Goal: Task Accomplishment & Management: Use online tool/utility

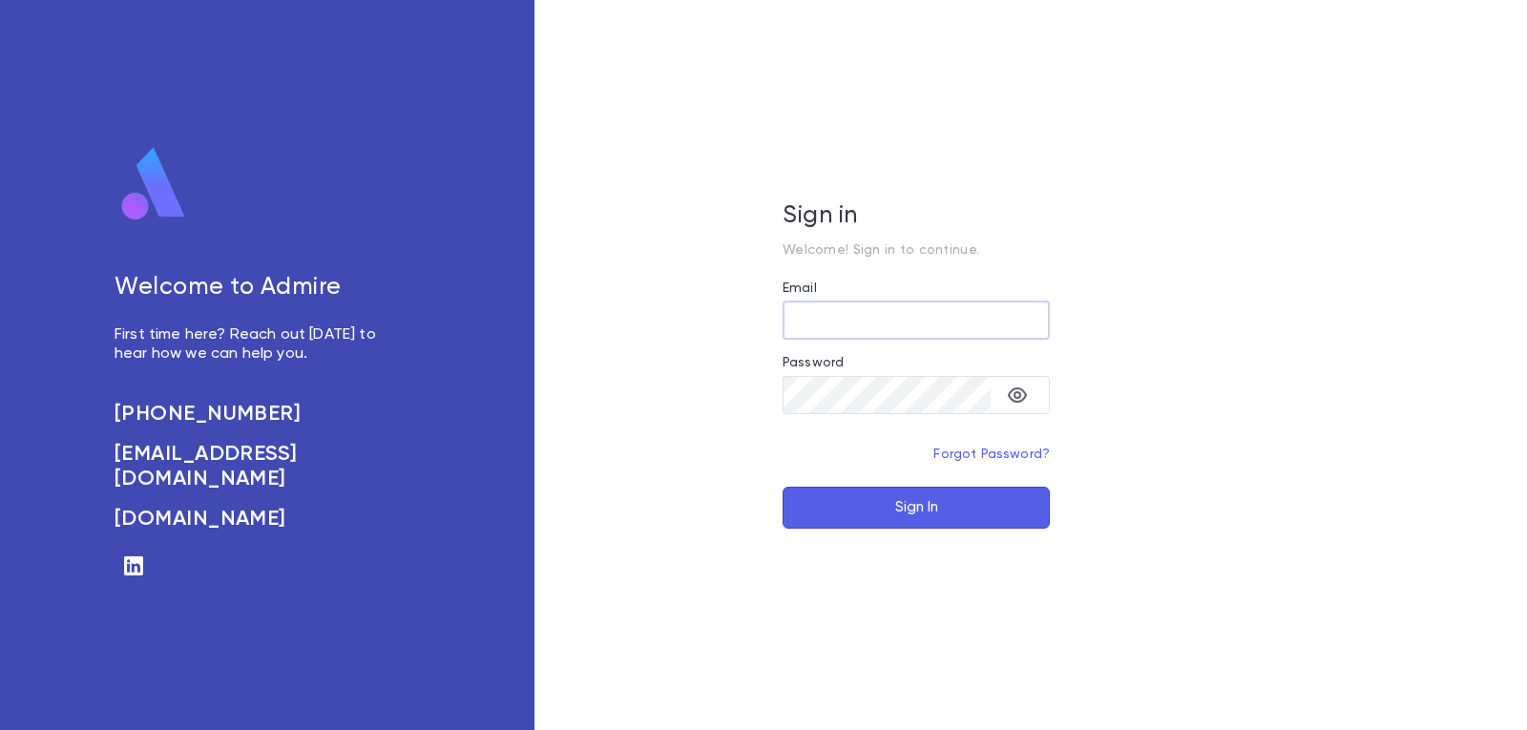
type input "**********"
click at [889, 512] on button "Sign In" at bounding box center [915, 508] width 267 height 42
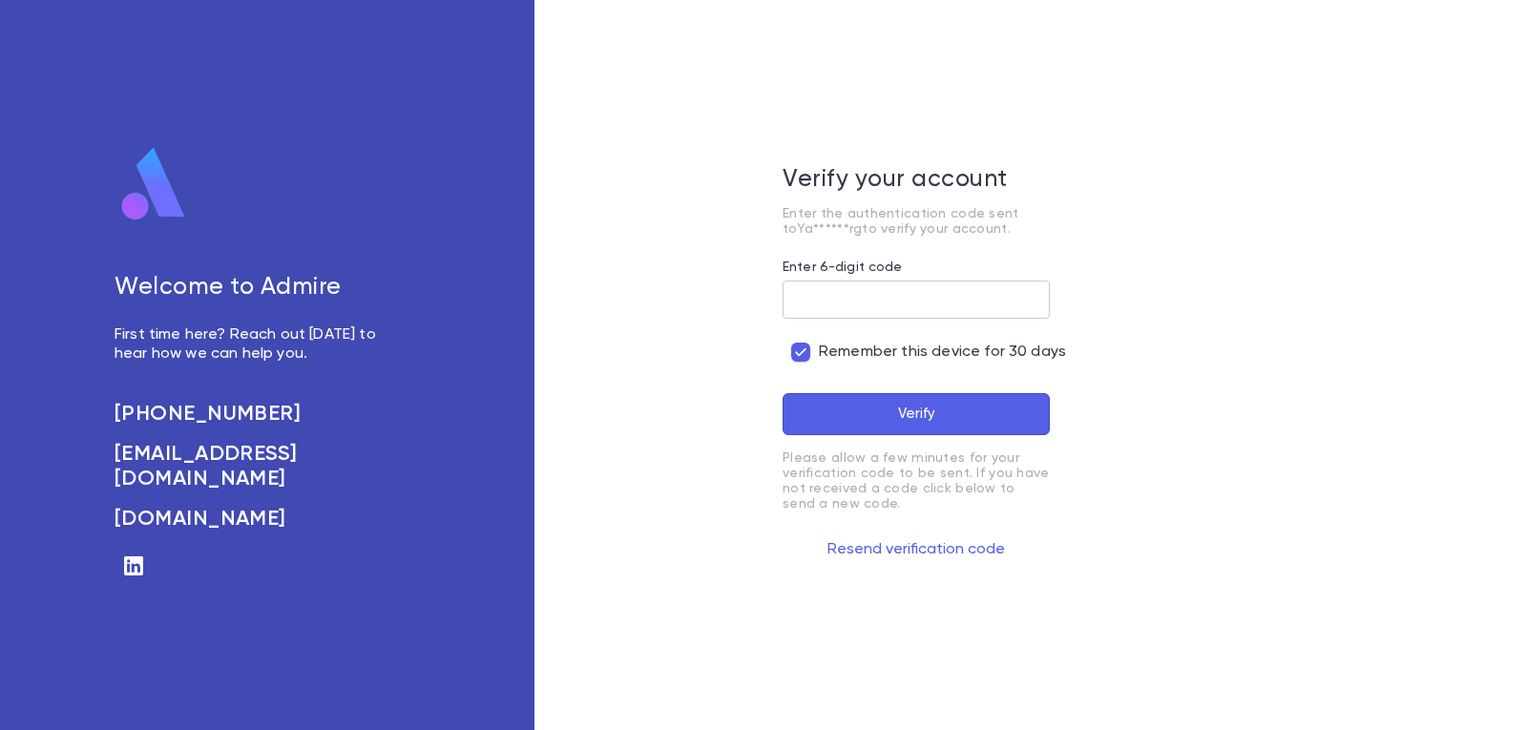
click at [884, 301] on input "Enter 6-digit code" at bounding box center [915, 299] width 267 height 37
click at [782, 393] on button "Verify" at bounding box center [915, 414] width 267 height 42
type input "******"
click at [782, 393] on button "Verify" at bounding box center [915, 414] width 267 height 42
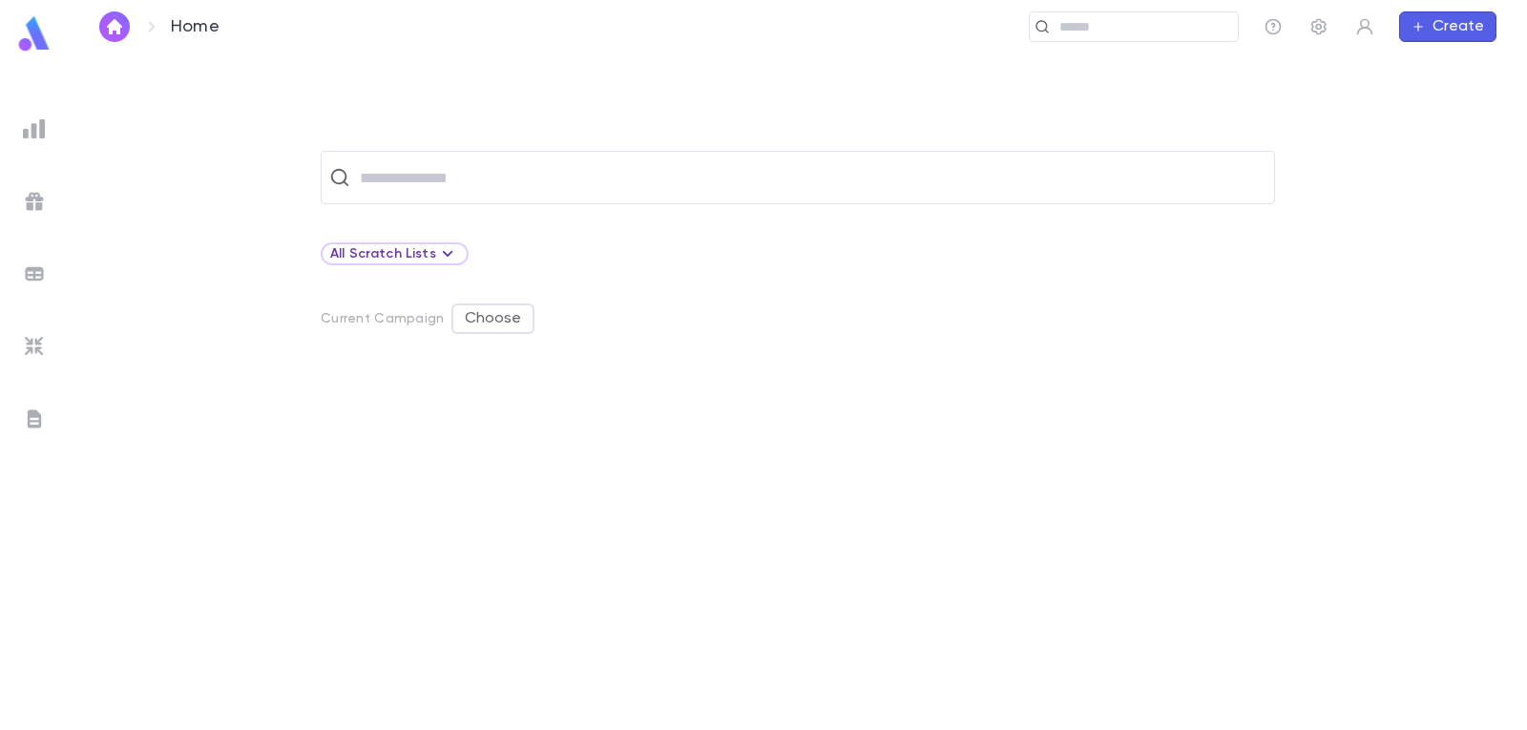
click at [32, 120] on img at bounding box center [34, 128] width 23 height 23
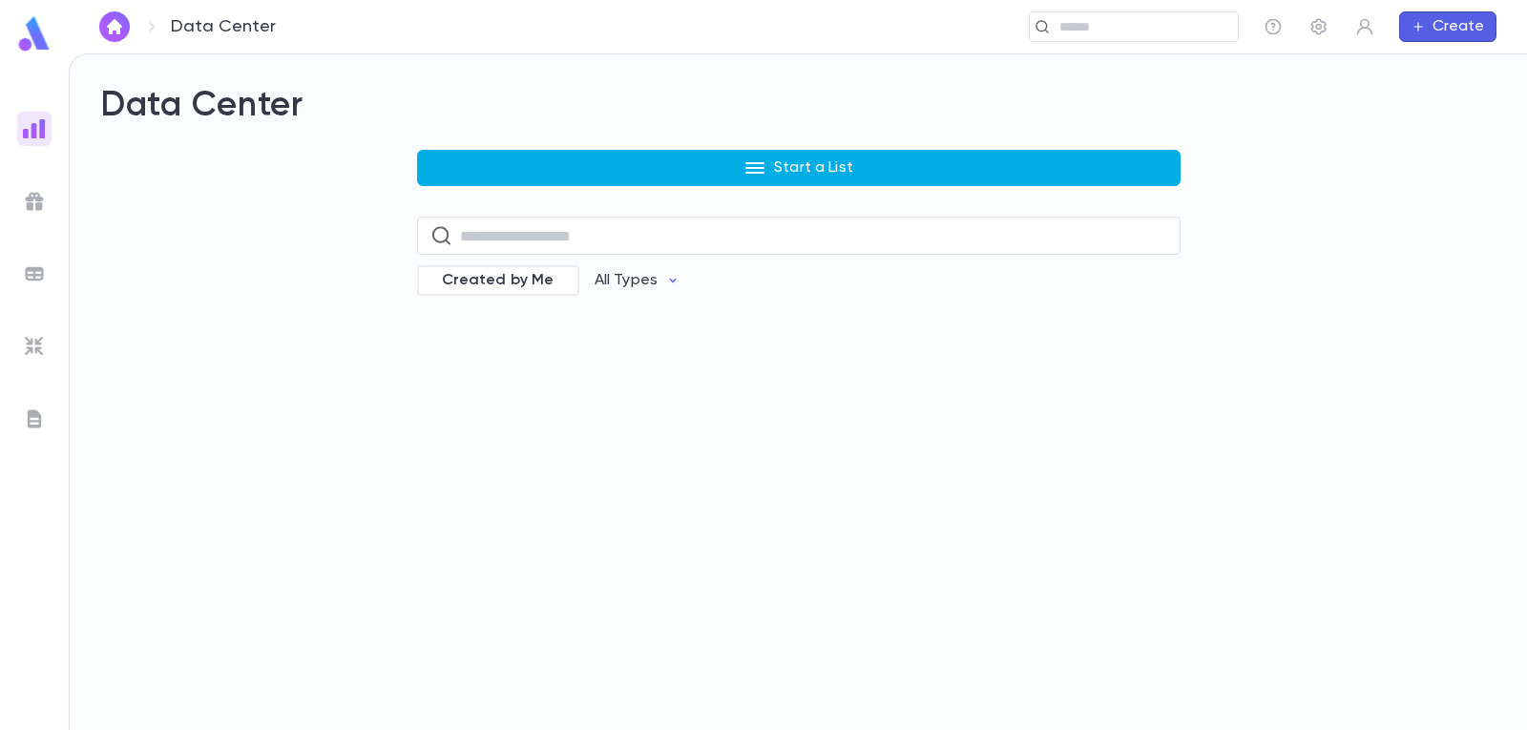
click at [765, 171] on icon "button" at bounding box center [754, 167] width 23 height 23
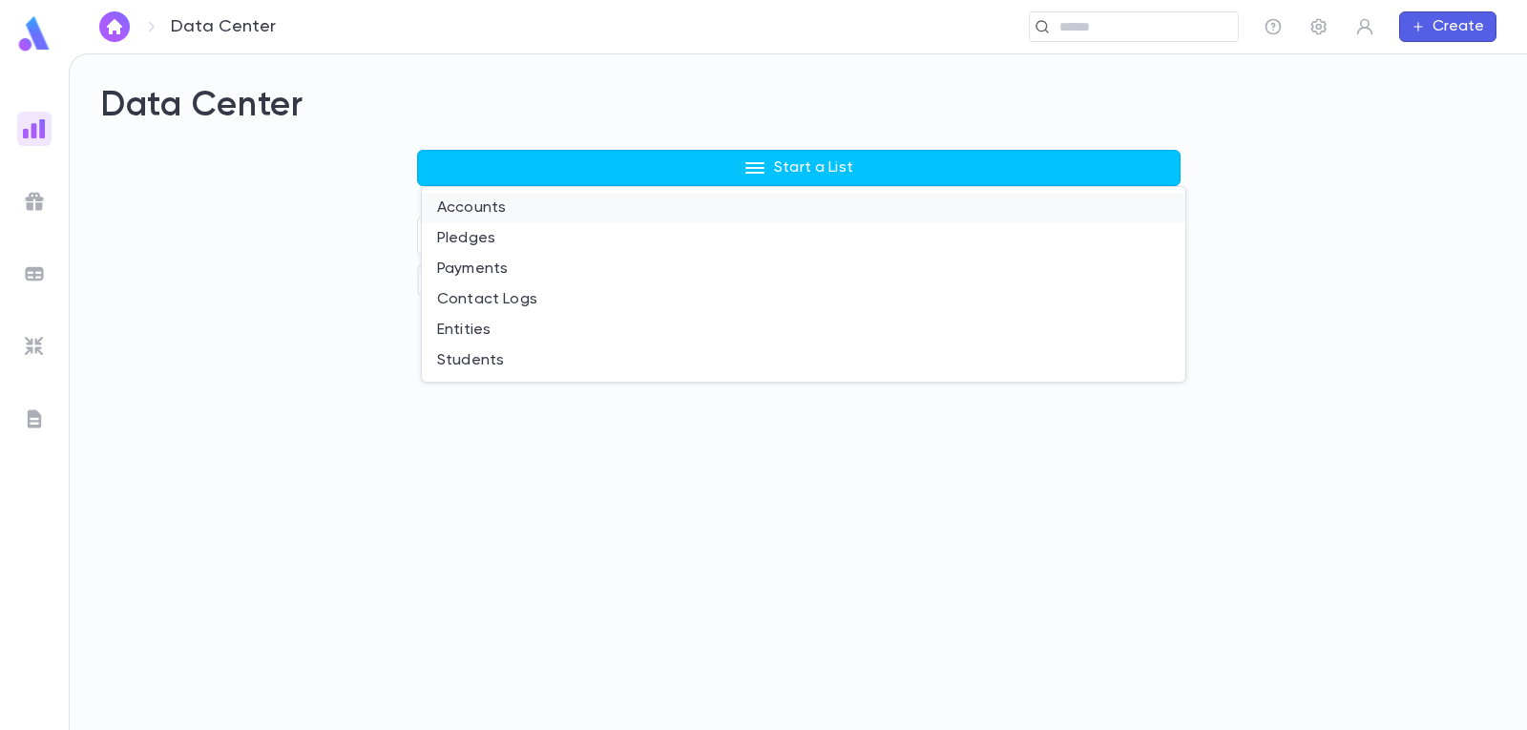
click at [489, 208] on li "Accounts" at bounding box center [803, 208] width 763 height 31
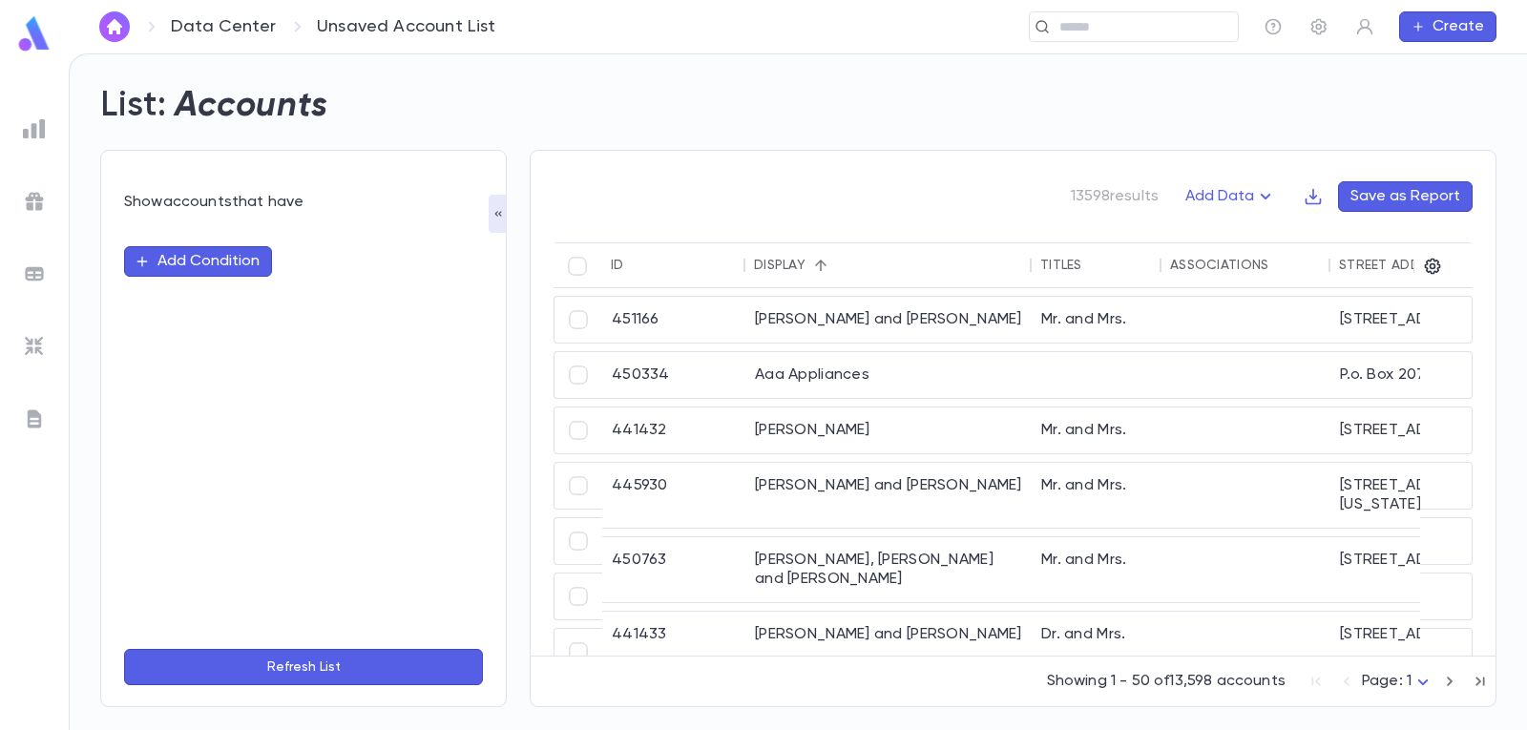
click at [215, 257] on button "Add Condition" at bounding box center [198, 261] width 148 height 31
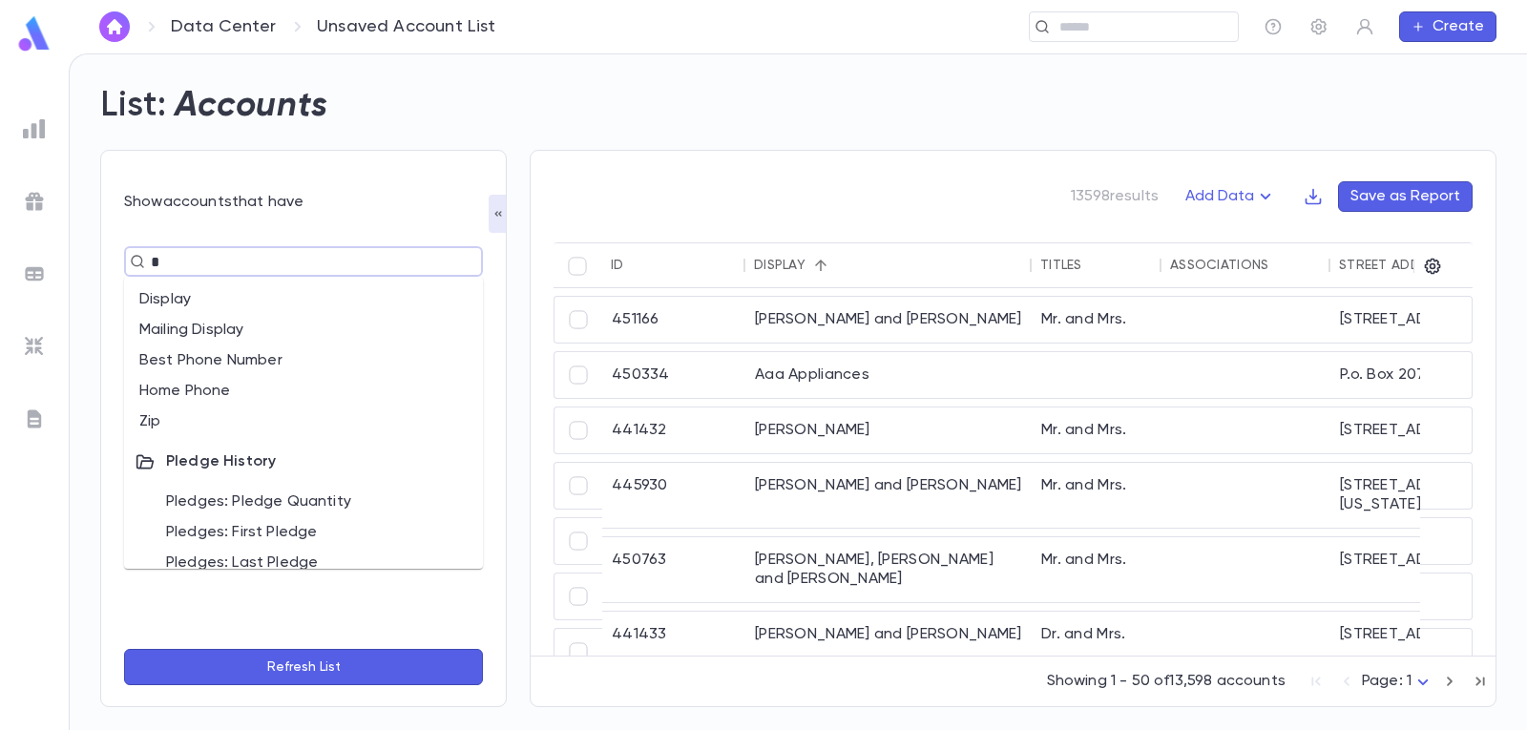
type input "**"
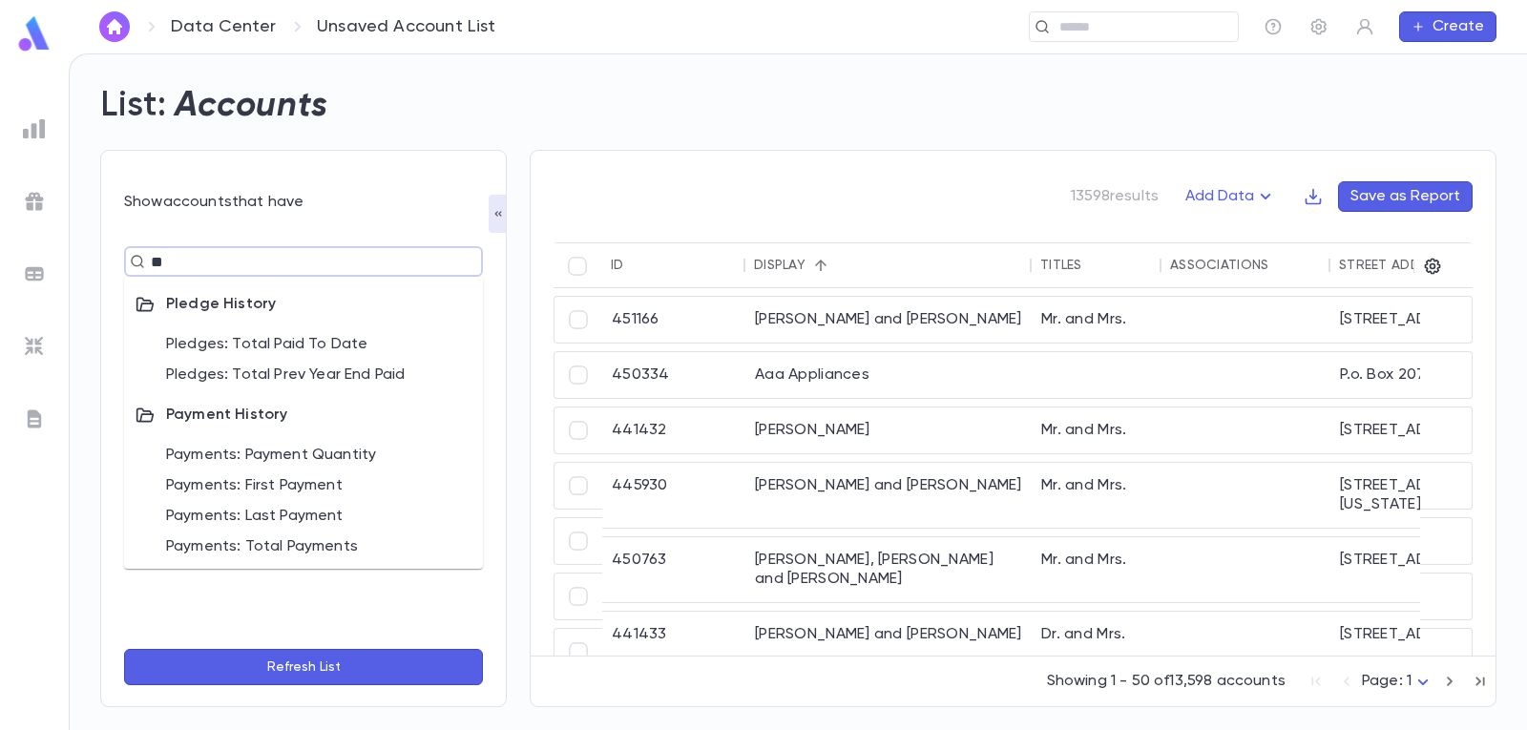
scroll to position [6, 0]
click at [266, 547] on li "Payments: Total Payments" at bounding box center [303, 545] width 359 height 31
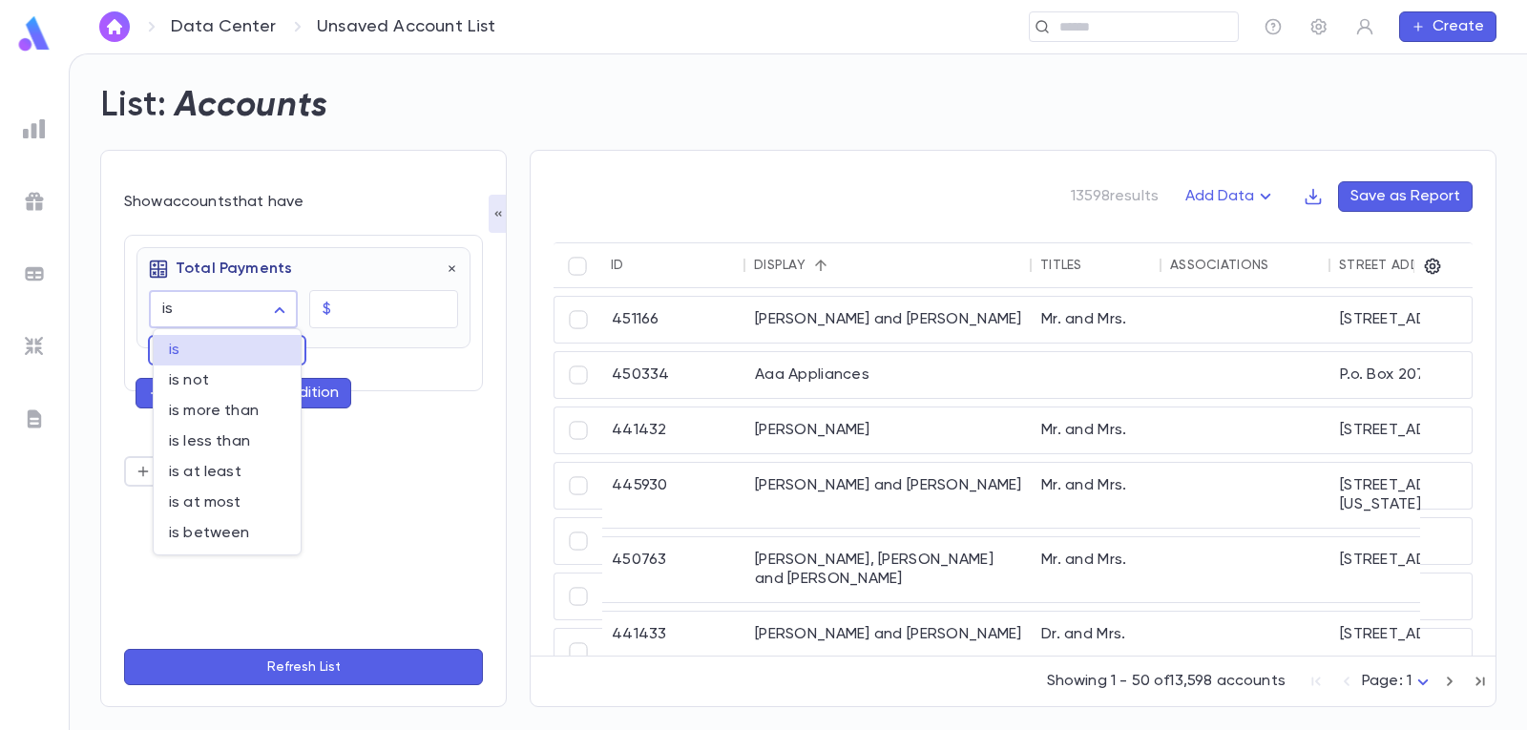
click at [282, 309] on body "Data Center Unsaved Account List ​ Create List: Accounts Show accounts that hav…" at bounding box center [763, 391] width 1527 height 676
click at [265, 470] on span "is at least" at bounding box center [227, 472] width 116 height 19
type input "**********"
click at [374, 300] on input "text" at bounding box center [398, 309] width 119 height 37
type input "****"
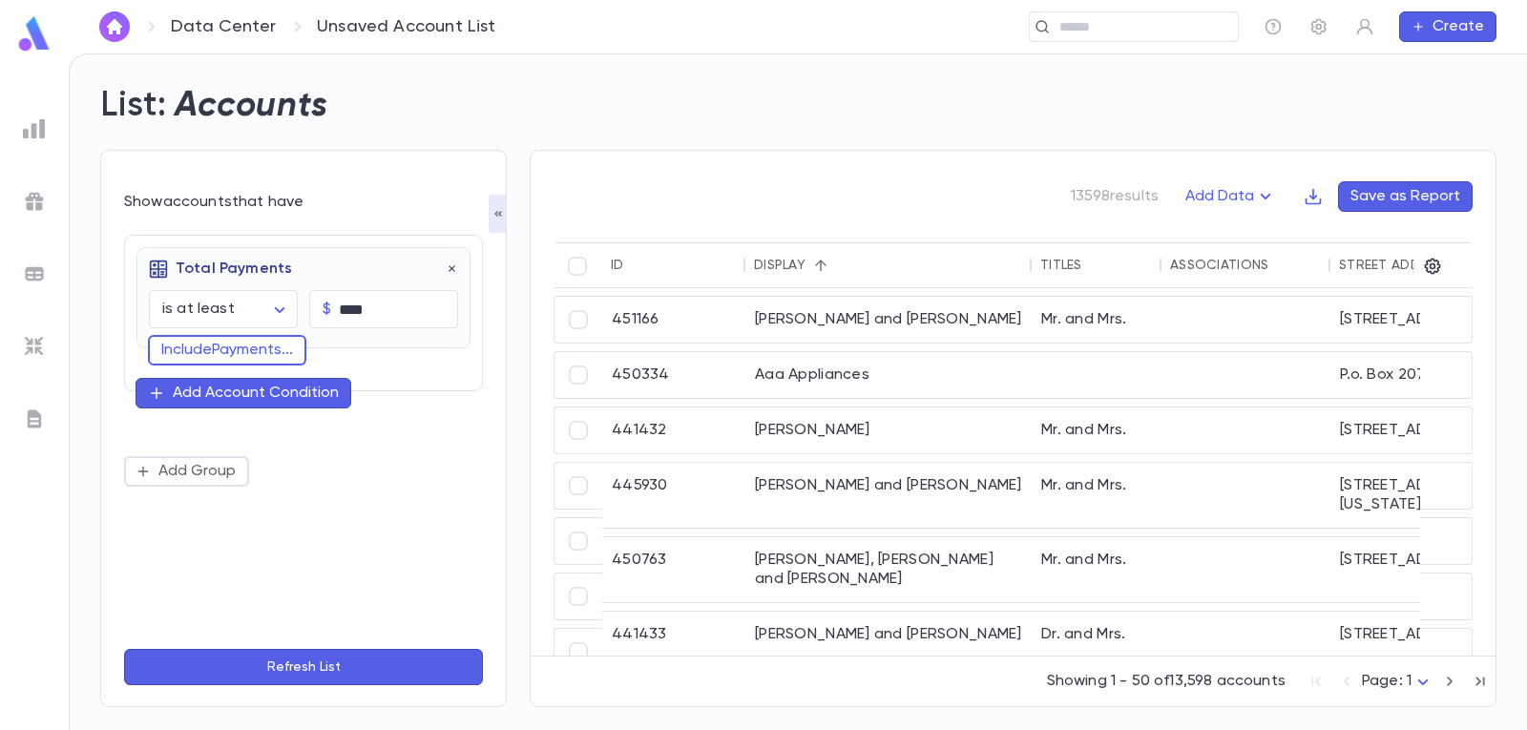
click at [223, 390] on div "Add Account Condition" at bounding box center [256, 393] width 166 height 19
type input "*"
click at [99, 360] on div "**********" at bounding box center [291, 417] width 429 height 580
click at [171, 466] on button "Add Group" at bounding box center [186, 467] width 125 height 31
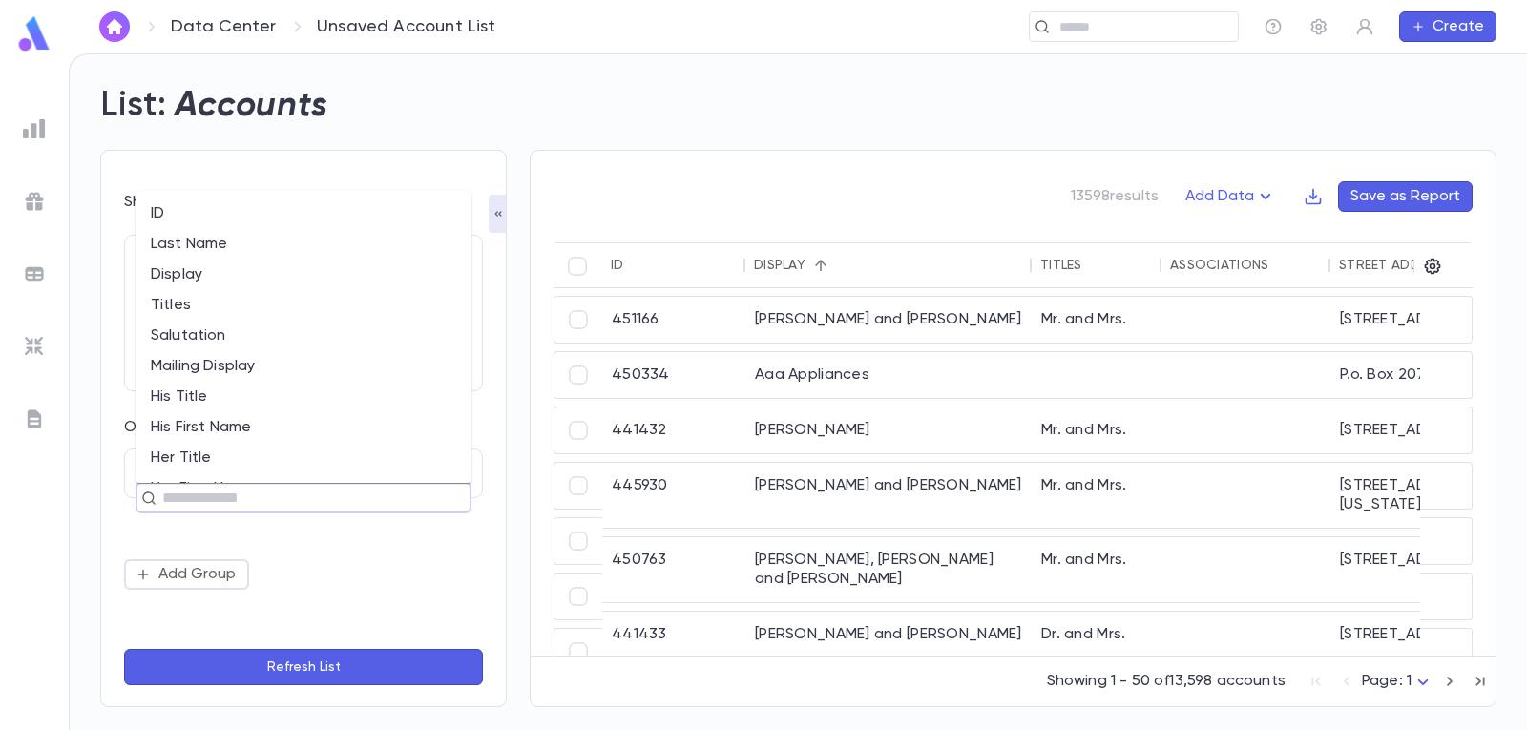
click at [276, 496] on input "text" at bounding box center [295, 498] width 278 height 27
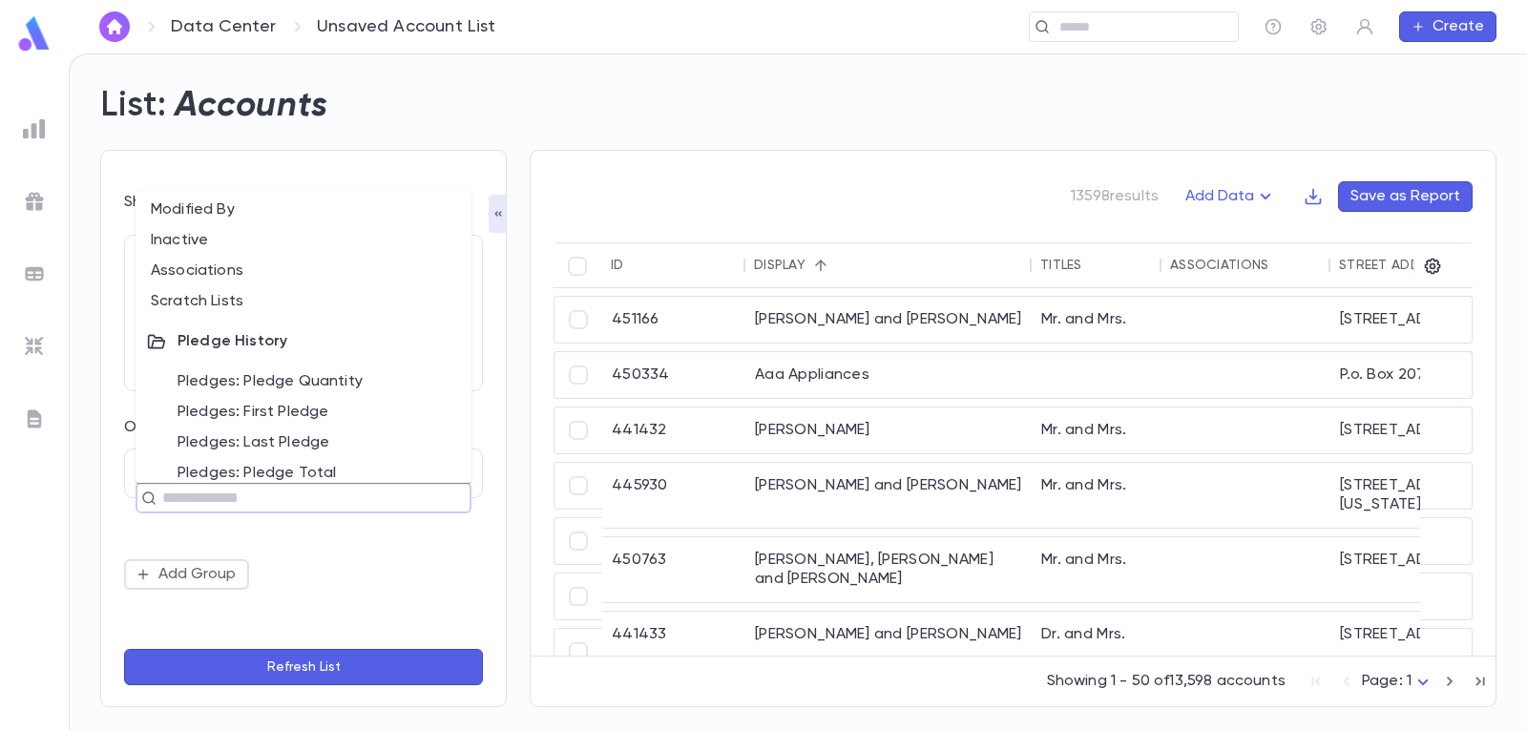
click at [242, 257] on li "Associations" at bounding box center [303, 271] width 336 height 31
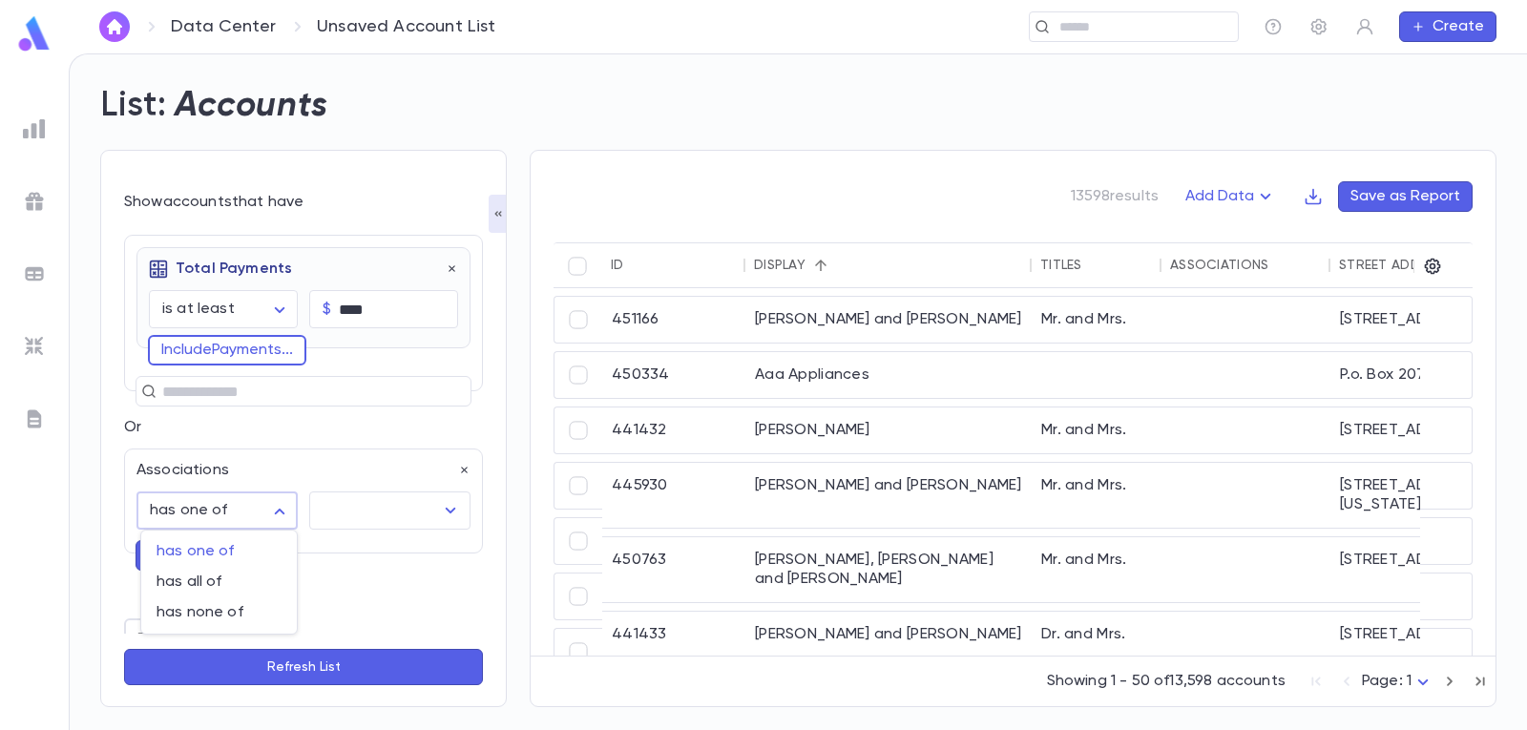
click at [279, 510] on body "**********" at bounding box center [763, 391] width 1527 height 676
click at [279, 510] on div at bounding box center [763, 365] width 1527 height 730
click at [443, 508] on icon "Open" at bounding box center [450, 510] width 23 height 23
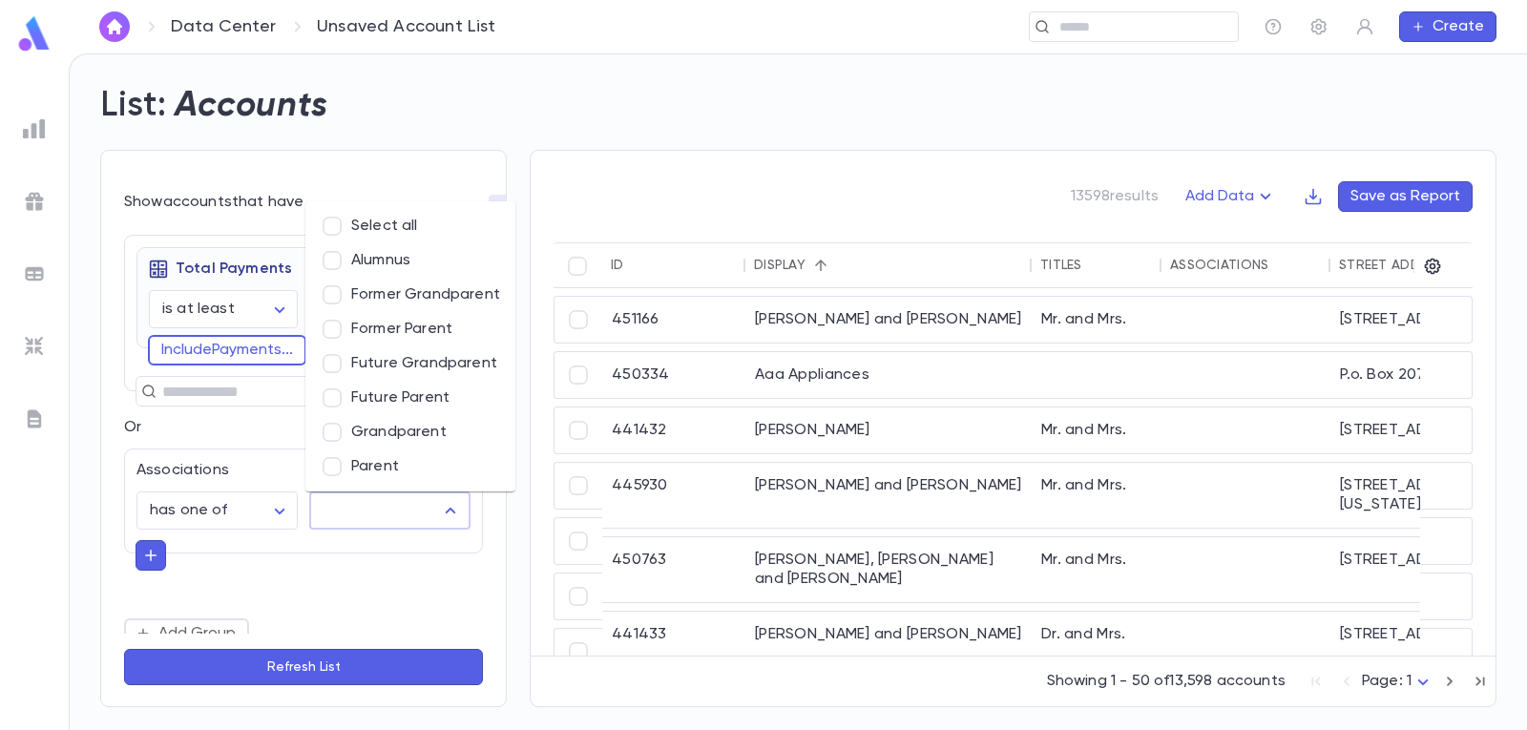
click at [445, 114] on div "List: Accounts" at bounding box center [786, 94] width 1419 height 65
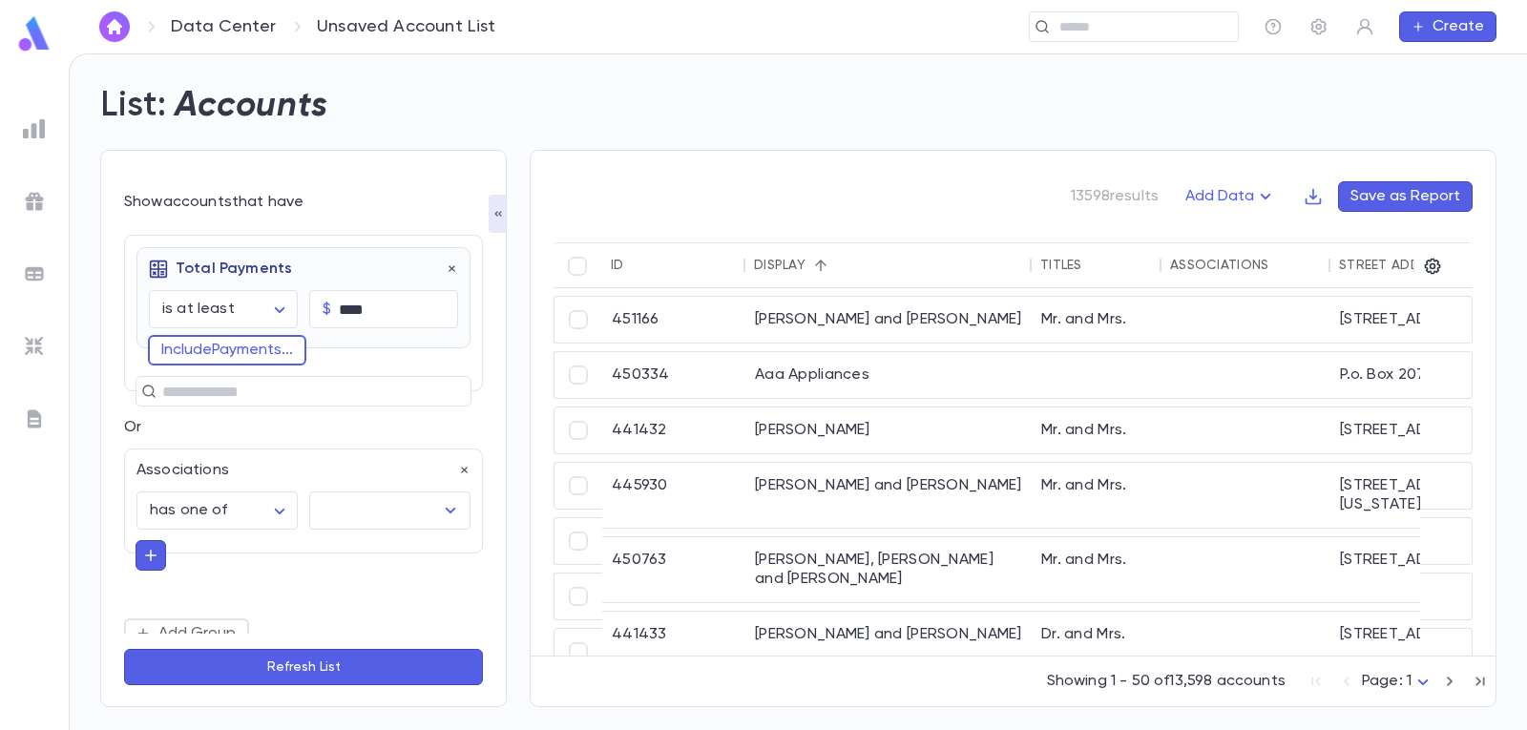
click at [282, 668] on button "Refresh List" at bounding box center [303, 667] width 359 height 36
click at [33, 127] on img at bounding box center [34, 128] width 23 height 23
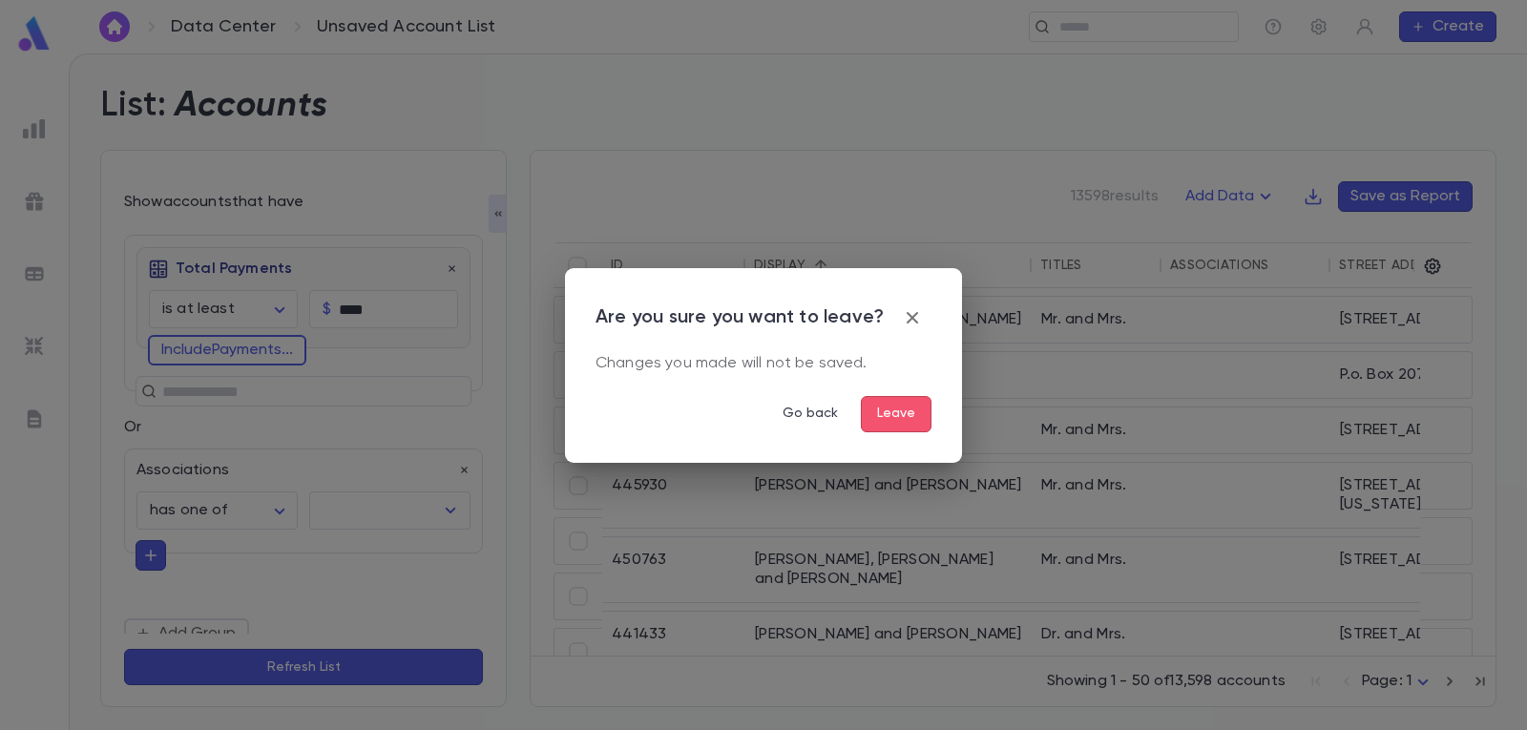
click at [914, 411] on button "Leave" at bounding box center [896, 414] width 71 height 36
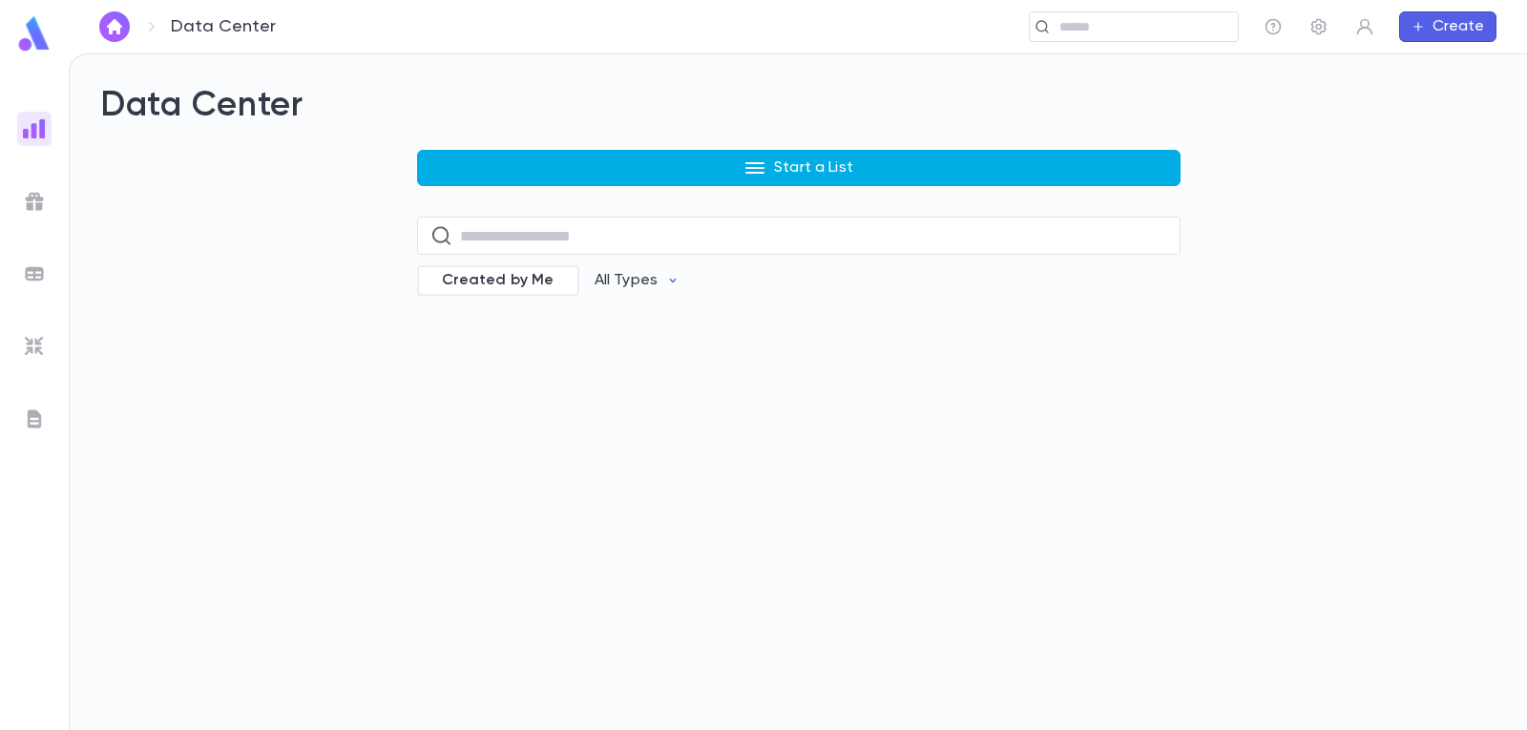
click at [840, 162] on p "Start a List" at bounding box center [813, 167] width 79 height 19
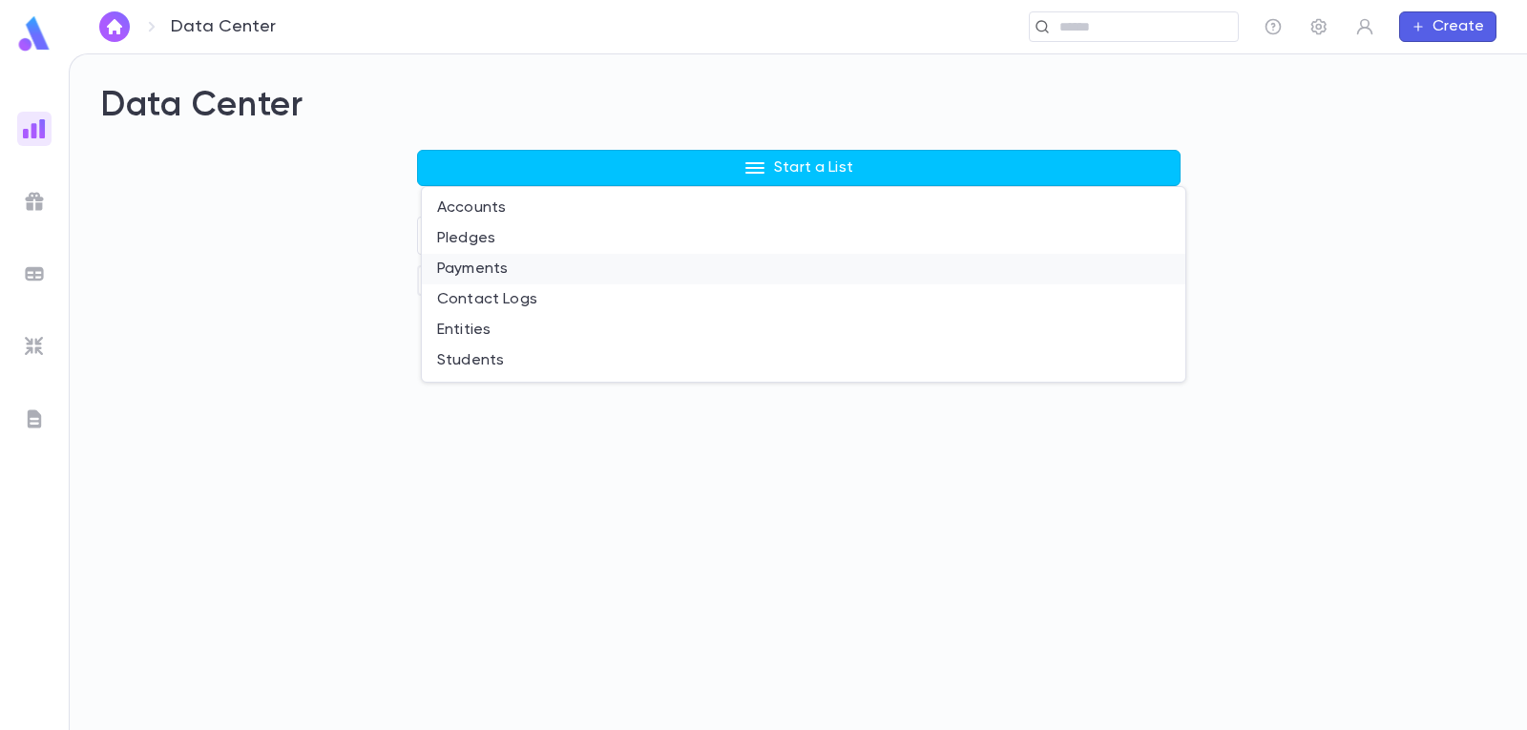
click at [498, 261] on li "Payments" at bounding box center [803, 269] width 763 height 31
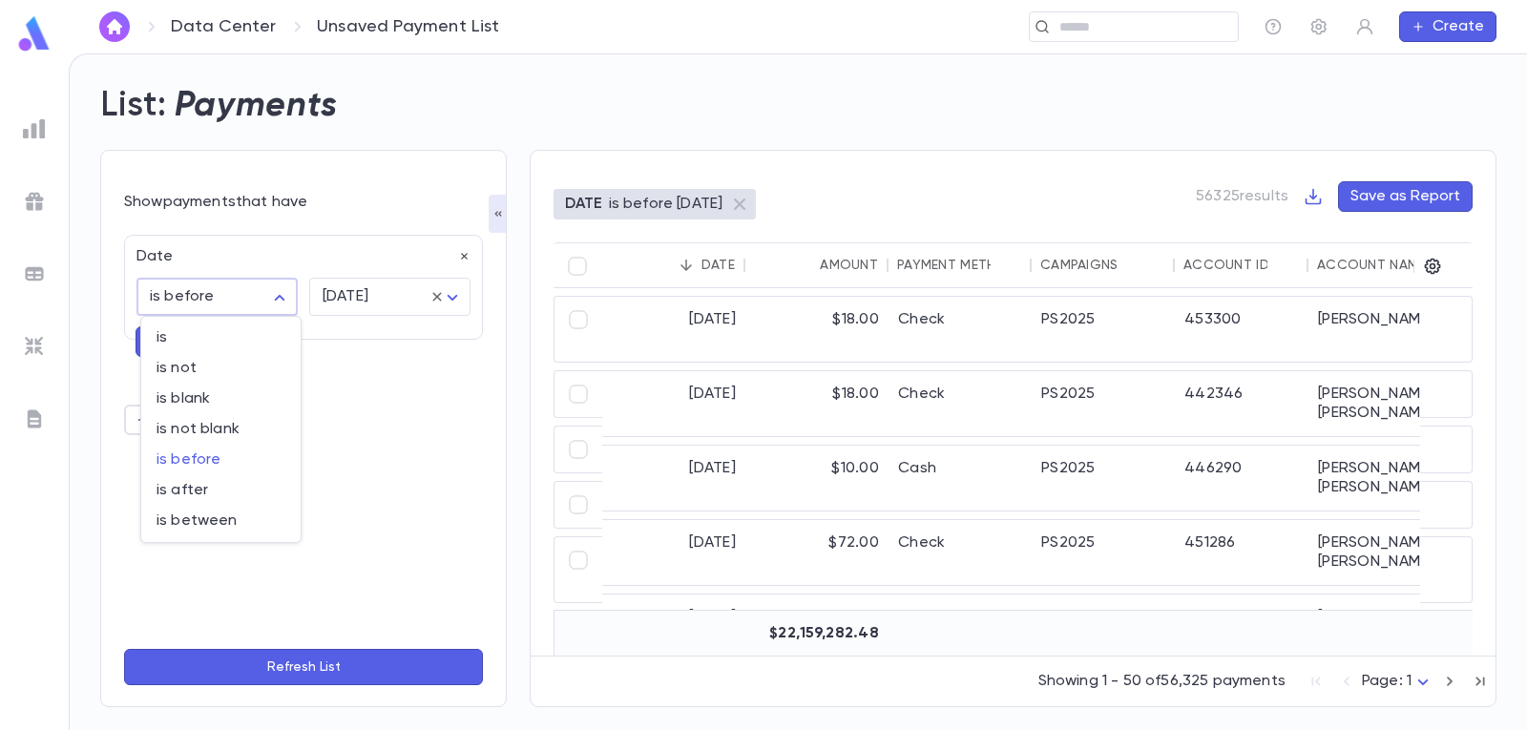
click at [278, 299] on body "Data Center Unsaved Payment List ​ Create List: Payments Show payments that hav…" at bounding box center [763, 391] width 1527 height 676
click at [224, 488] on span "is after" at bounding box center [220, 490] width 129 height 19
type input "**********"
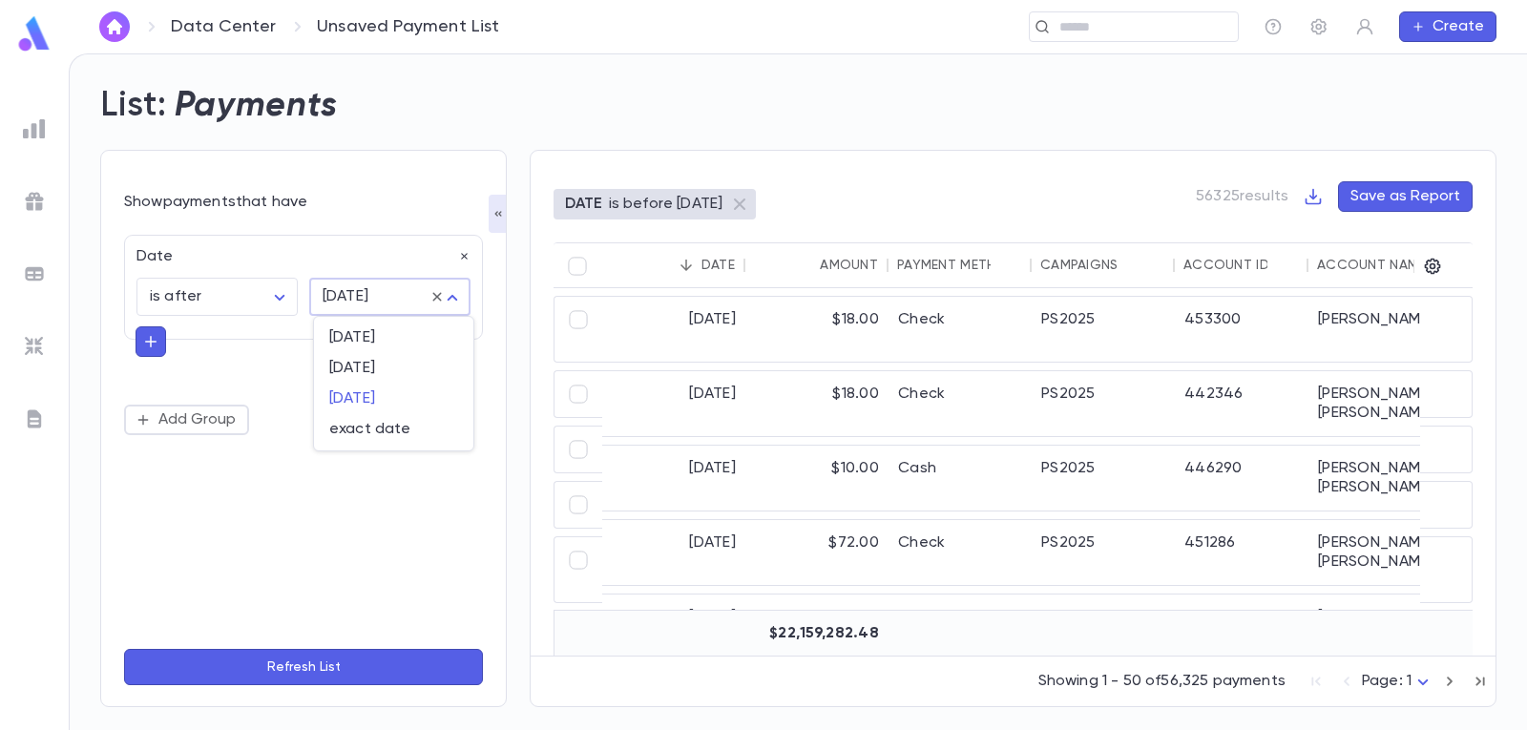
click at [447, 298] on body "**********" at bounding box center [763, 391] width 1527 height 676
click at [391, 428] on span "exact date" at bounding box center [393, 429] width 129 height 19
type input "*********"
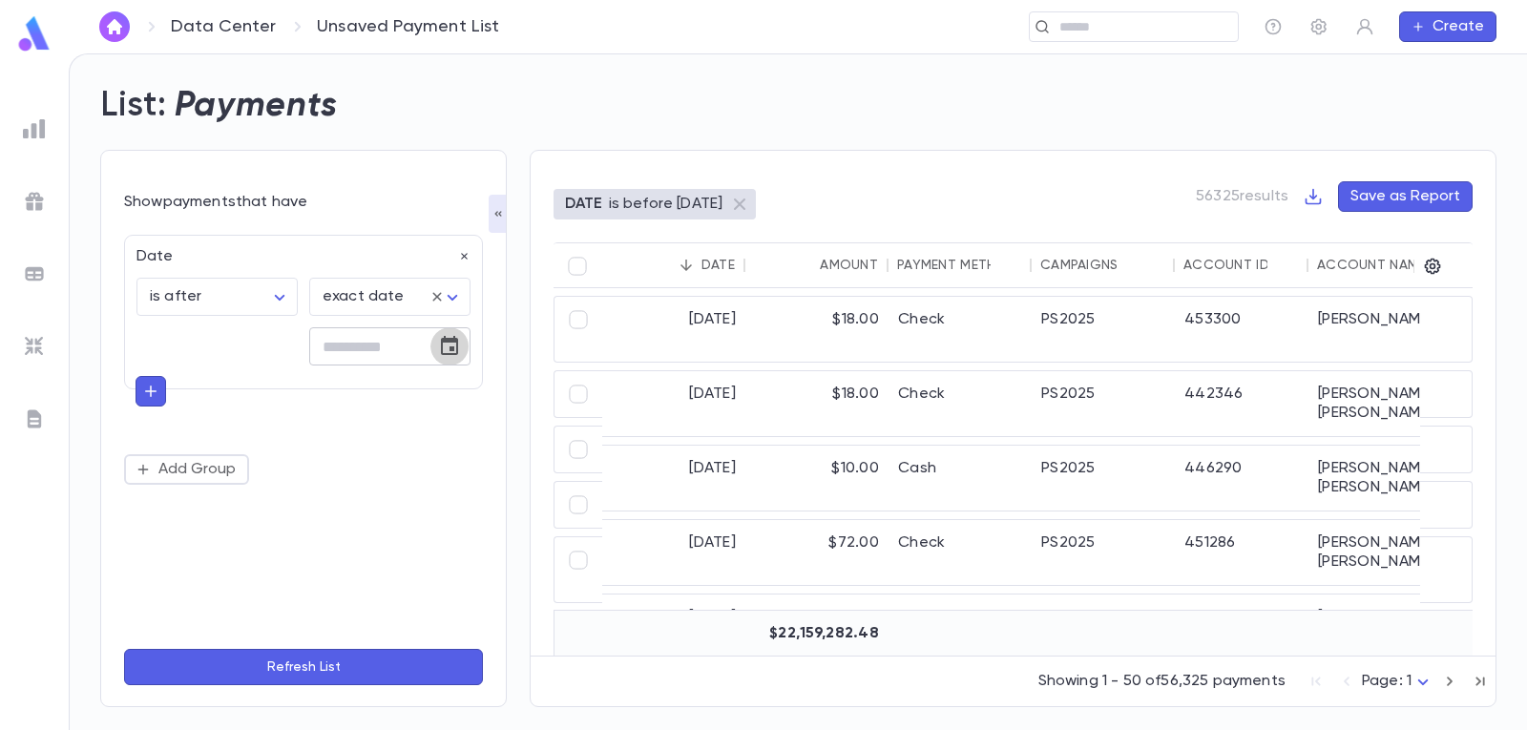
click at [451, 347] on icon "Choose date" at bounding box center [449, 345] width 17 height 19
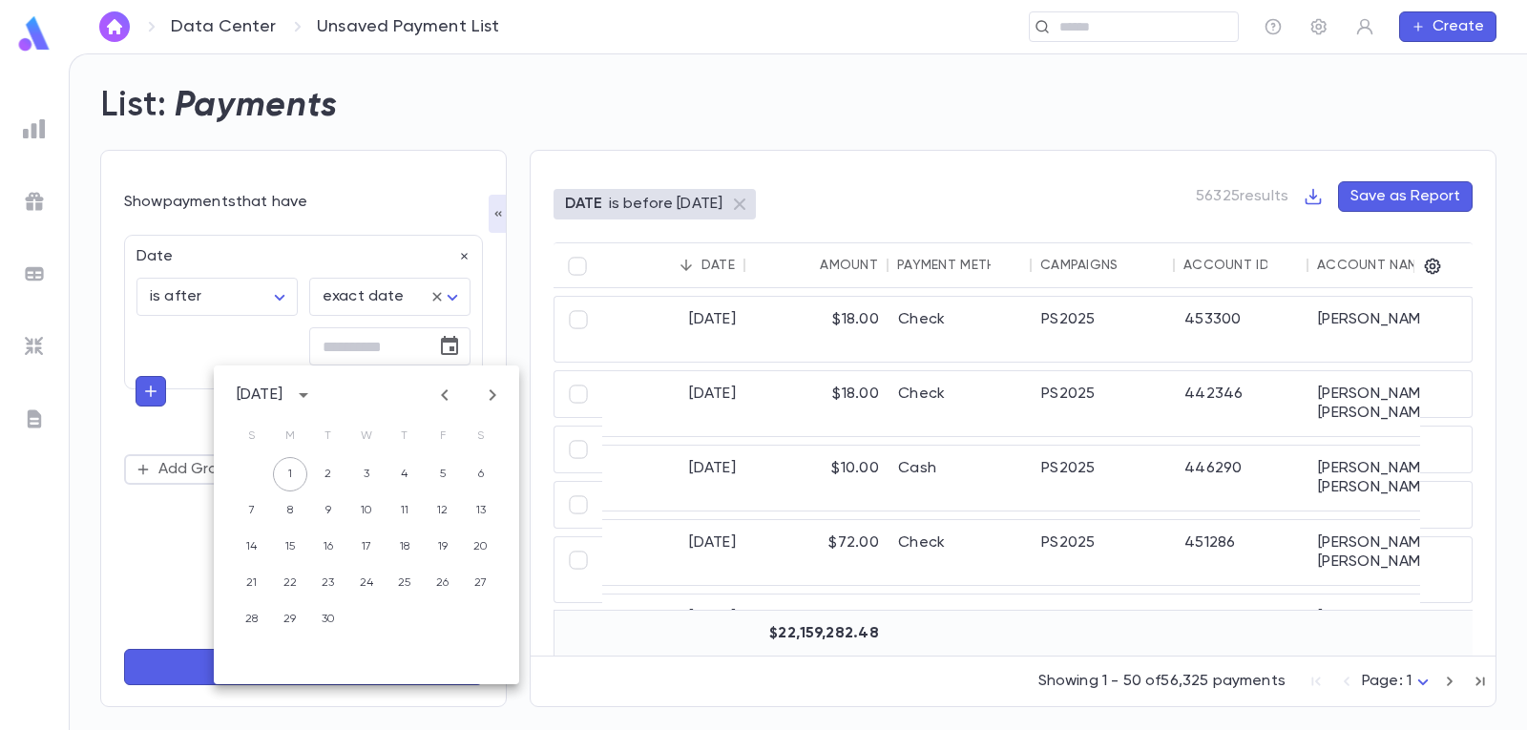
click at [308, 393] on icon "calendar view is open, switch to year view" at bounding box center [304, 395] width 10 height 5
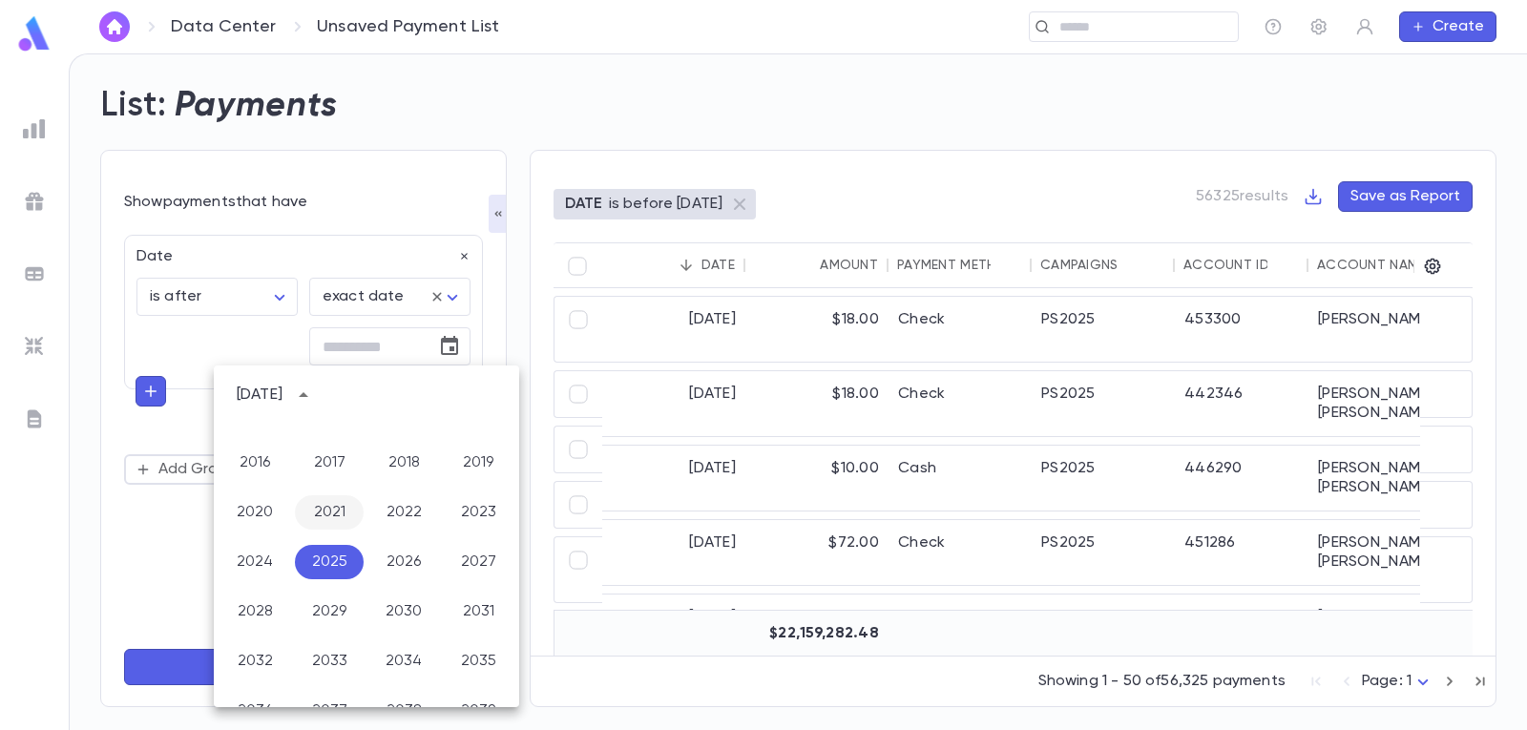
scroll to position [1322, 0]
click at [253, 558] on button "2016" at bounding box center [254, 558] width 69 height 34
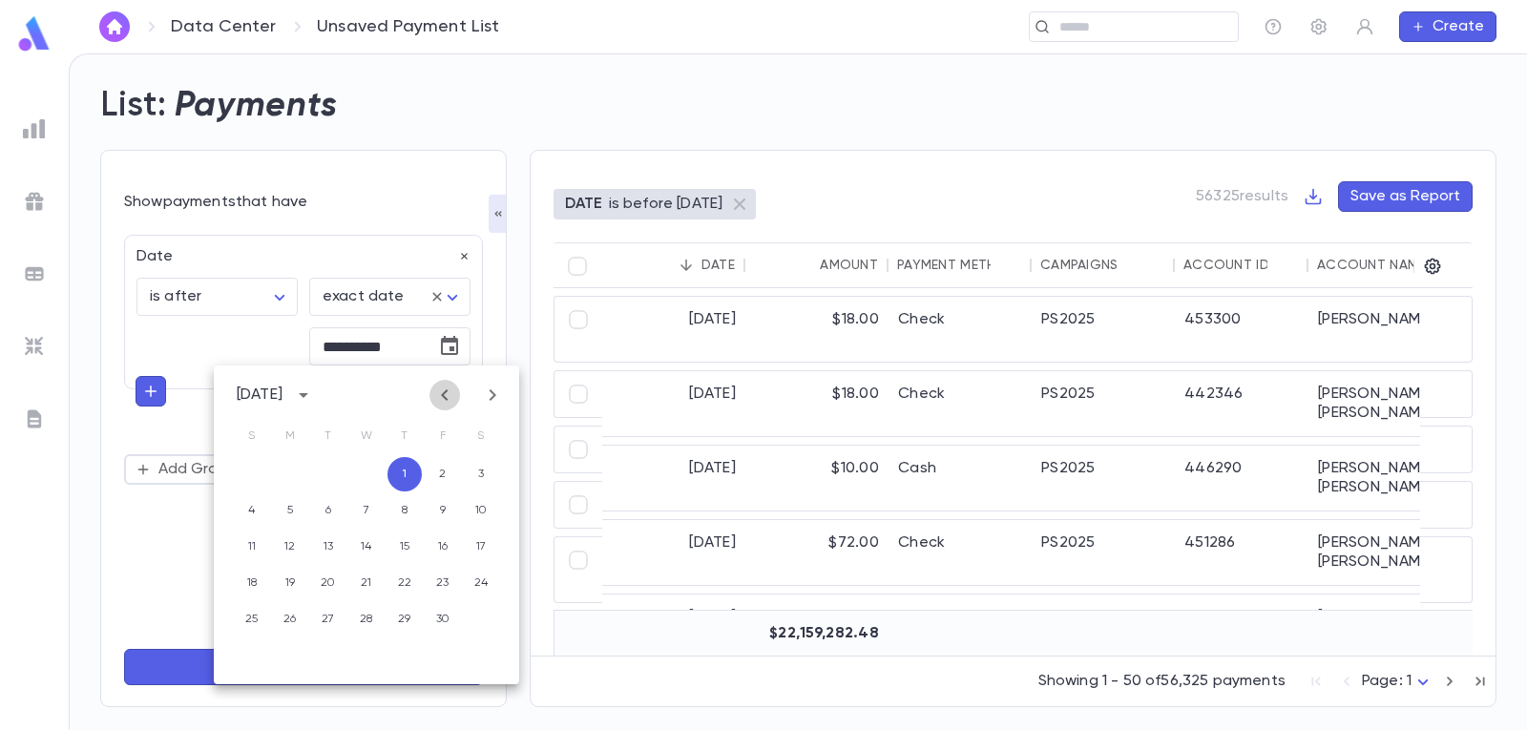
click at [446, 400] on icon "Previous month" at bounding box center [444, 394] width 7 height 11
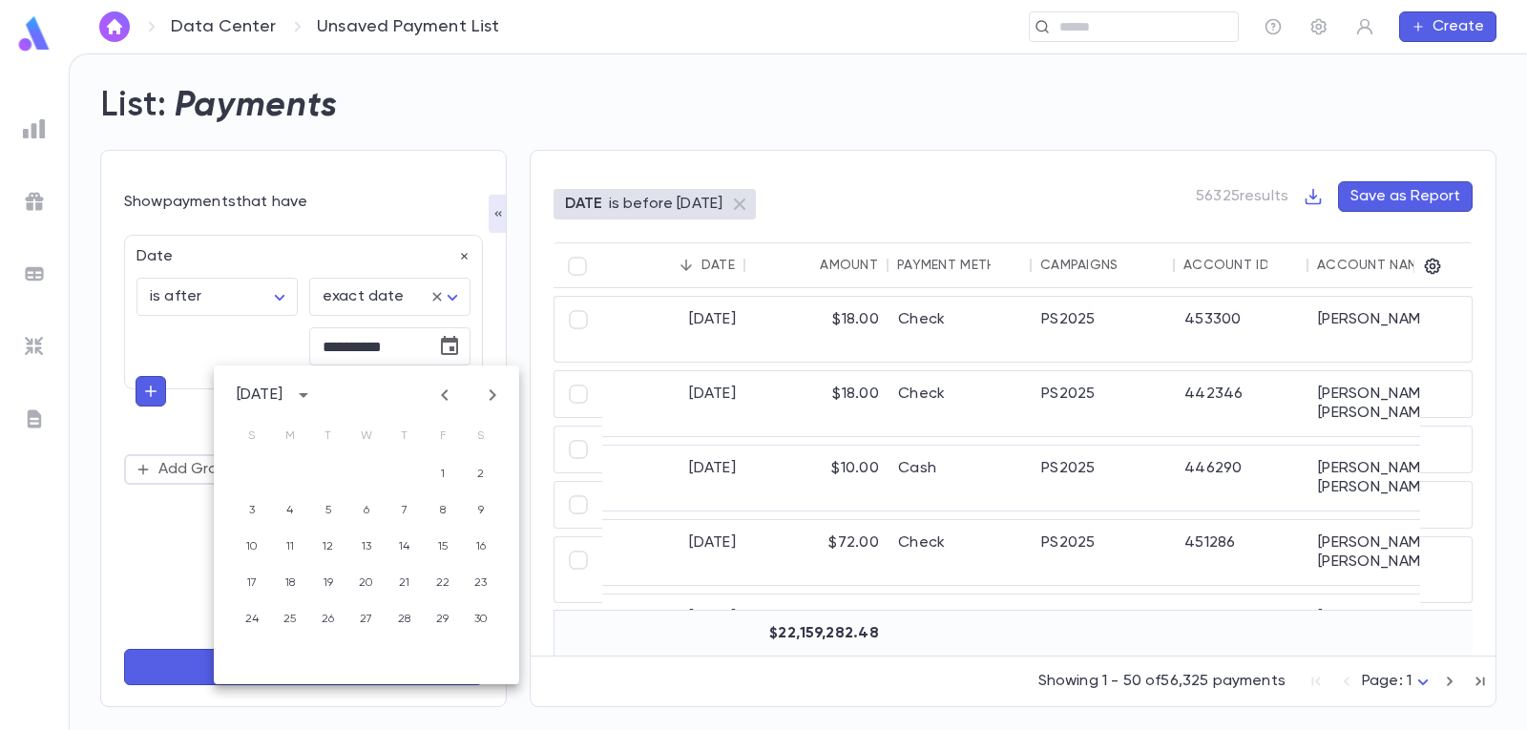
click at [446, 400] on icon "Previous month" at bounding box center [444, 394] width 7 height 11
click at [436, 474] on button "1" at bounding box center [443, 474] width 34 height 34
type input "**********"
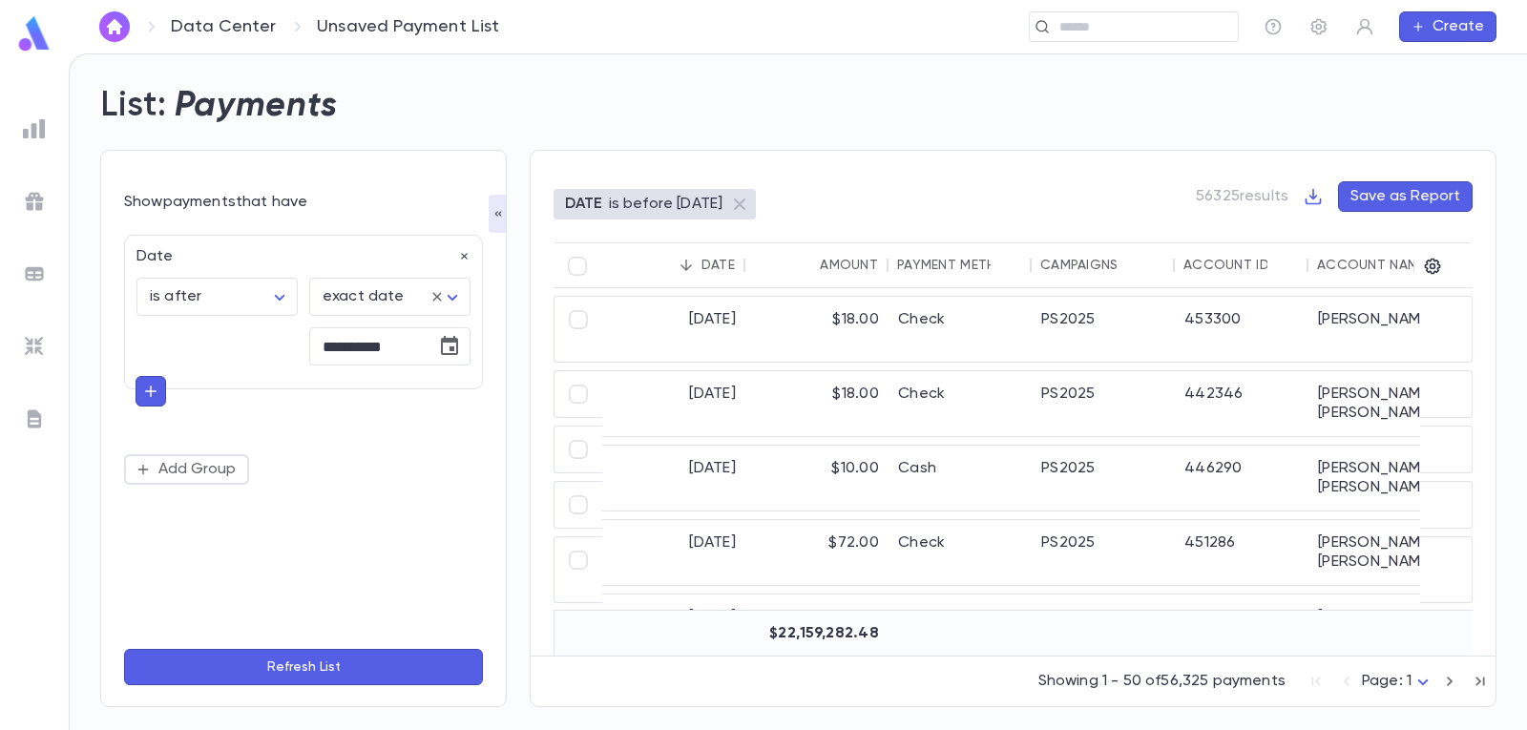
click at [160, 394] on button "button" at bounding box center [150, 391] width 31 height 31
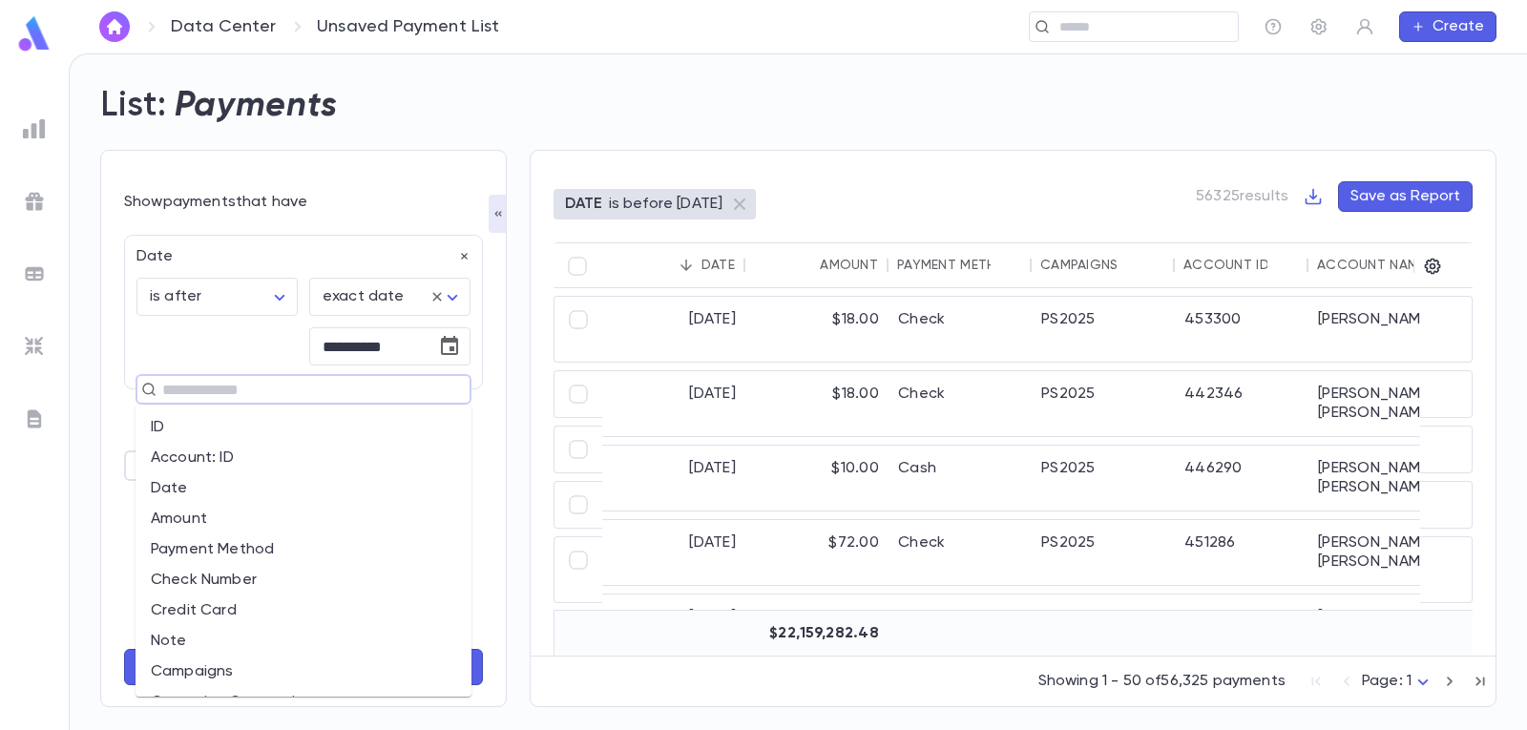
click at [282, 393] on input "text" at bounding box center [295, 389] width 278 height 27
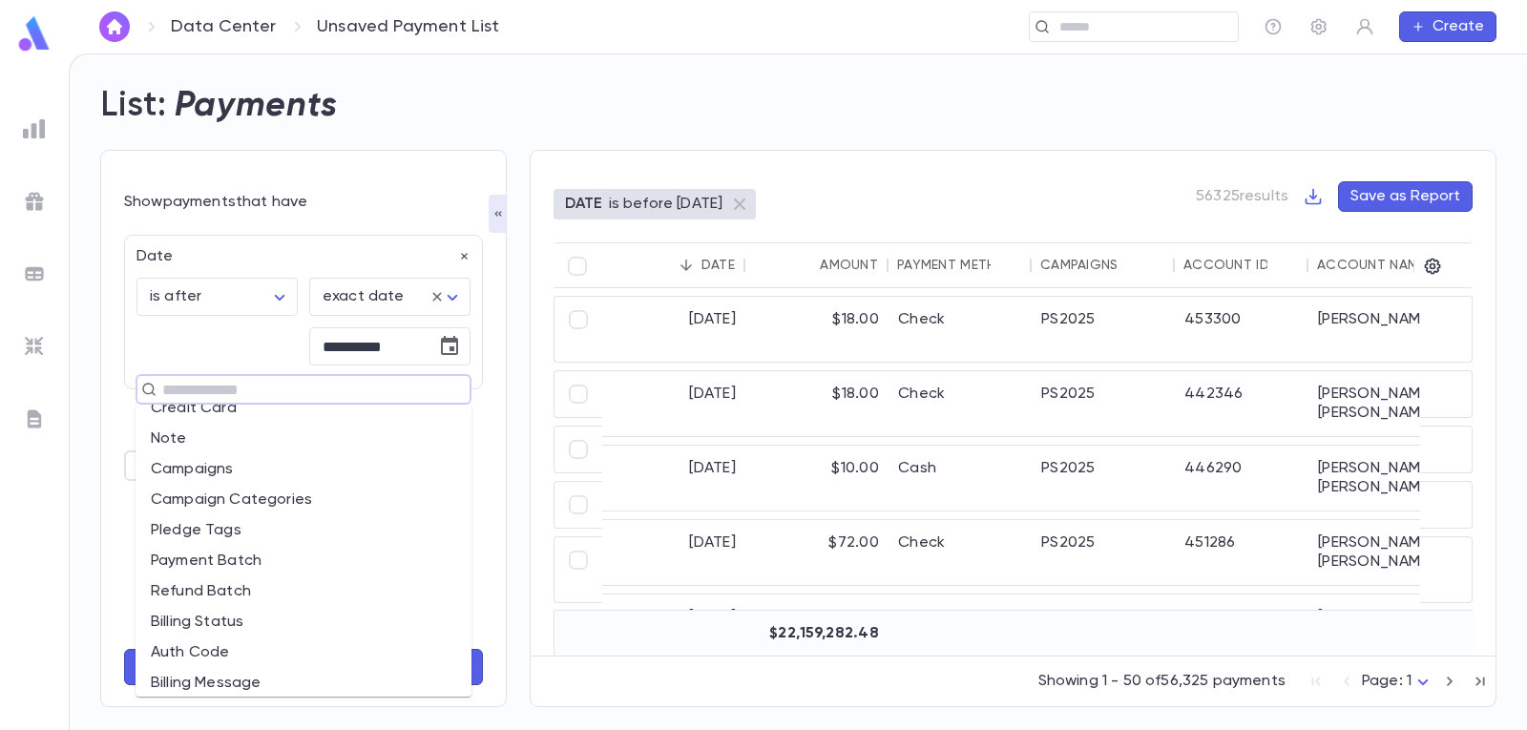
scroll to position [191, 0]
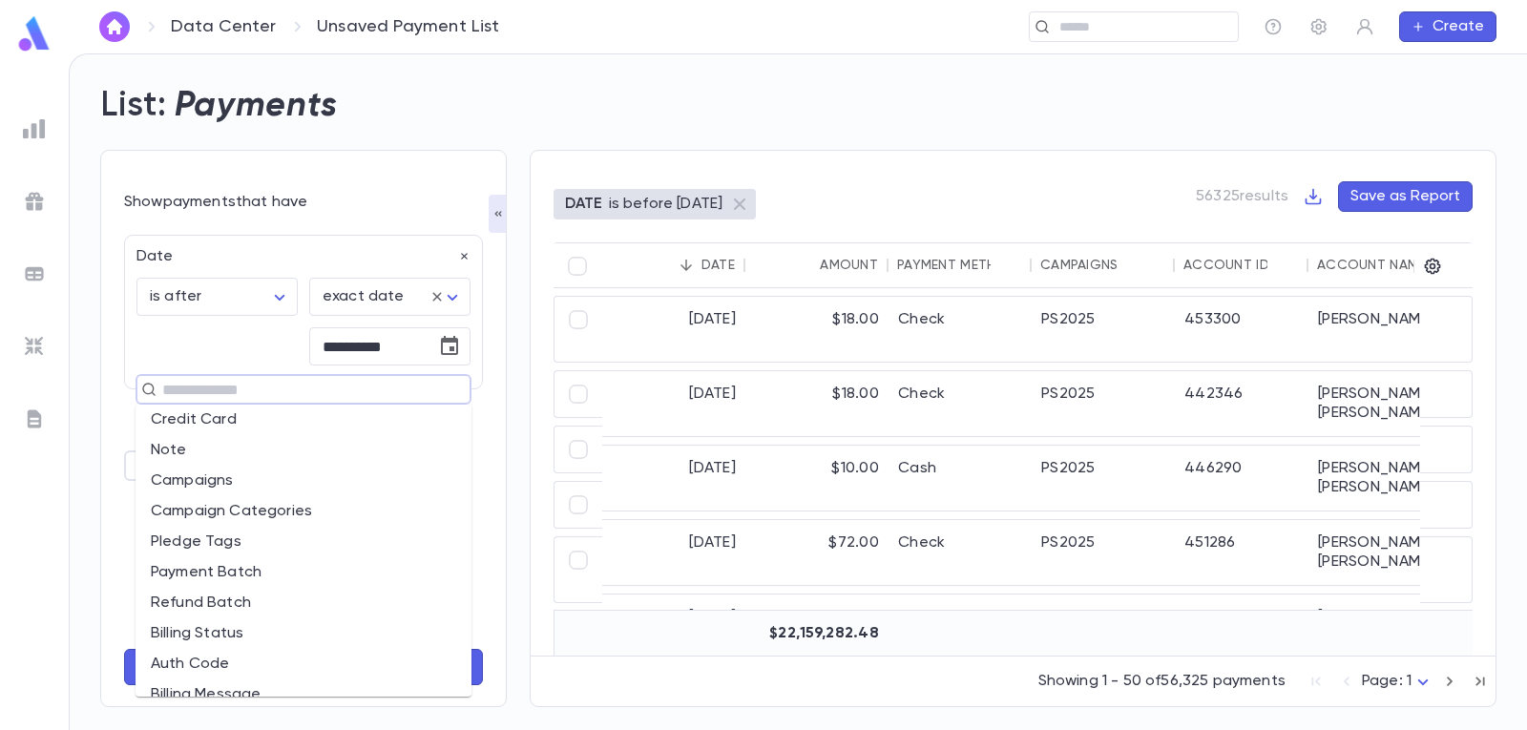
click at [274, 483] on li "Campaigns" at bounding box center [303, 481] width 336 height 31
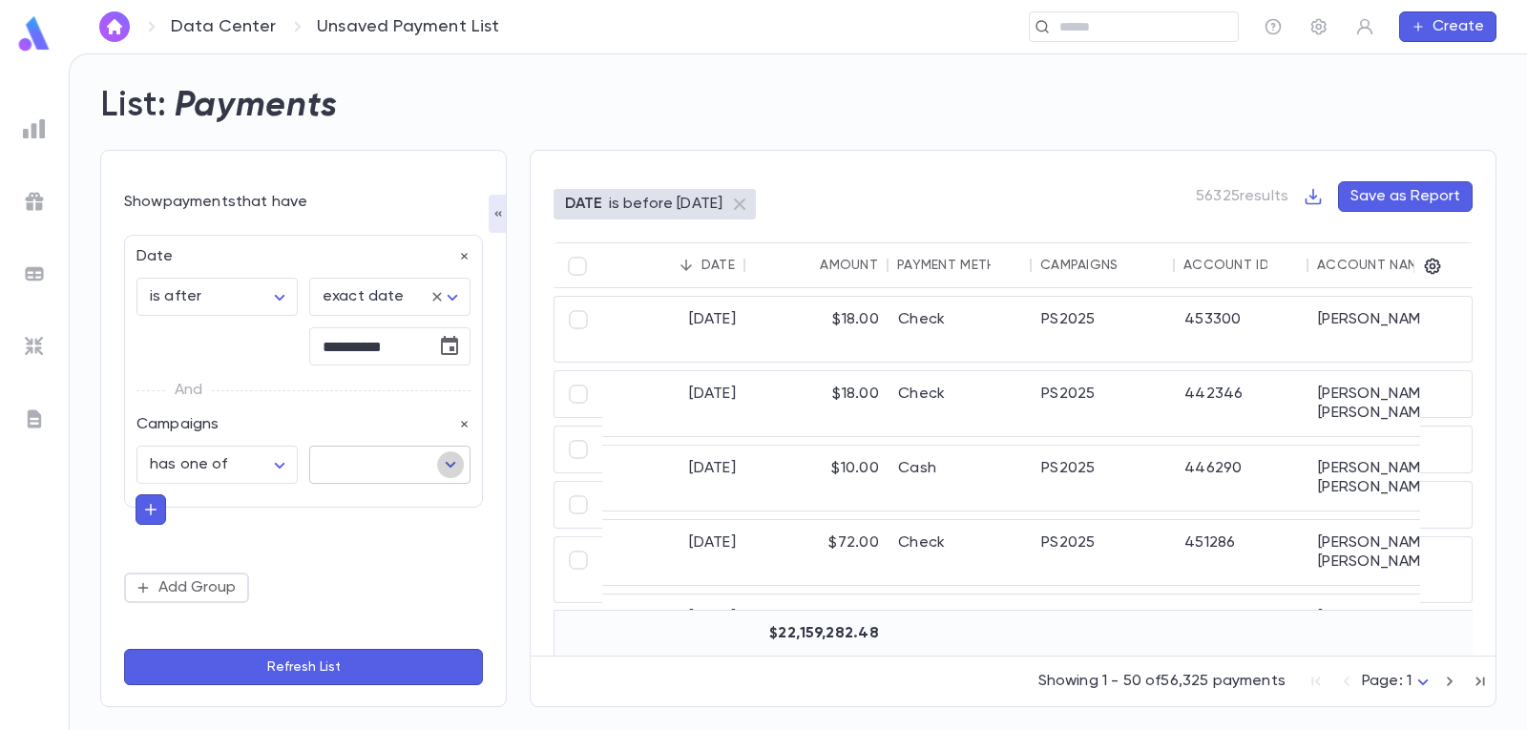
click at [453, 468] on icon "Open" at bounding box center [450, 464] width 23 height 23
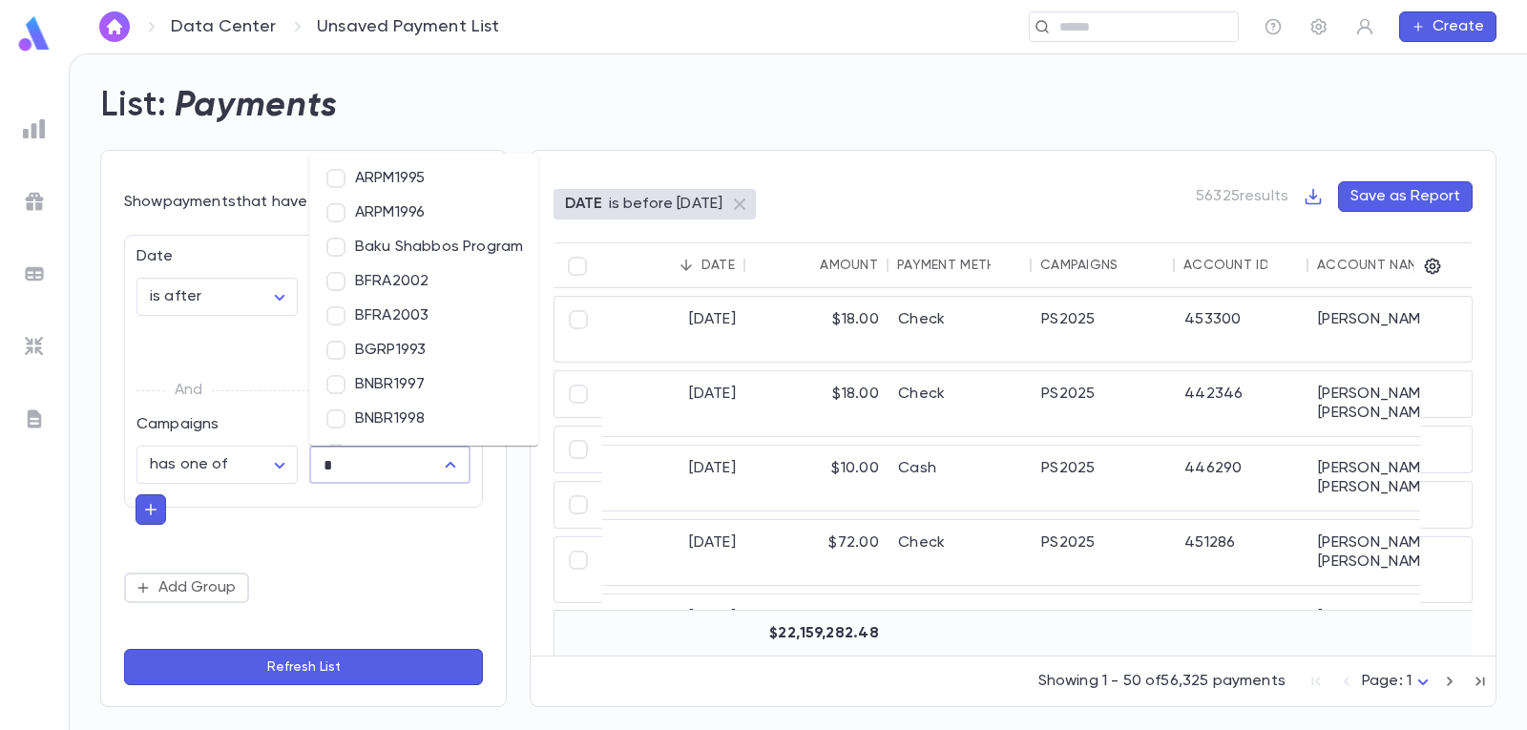
type input "**"
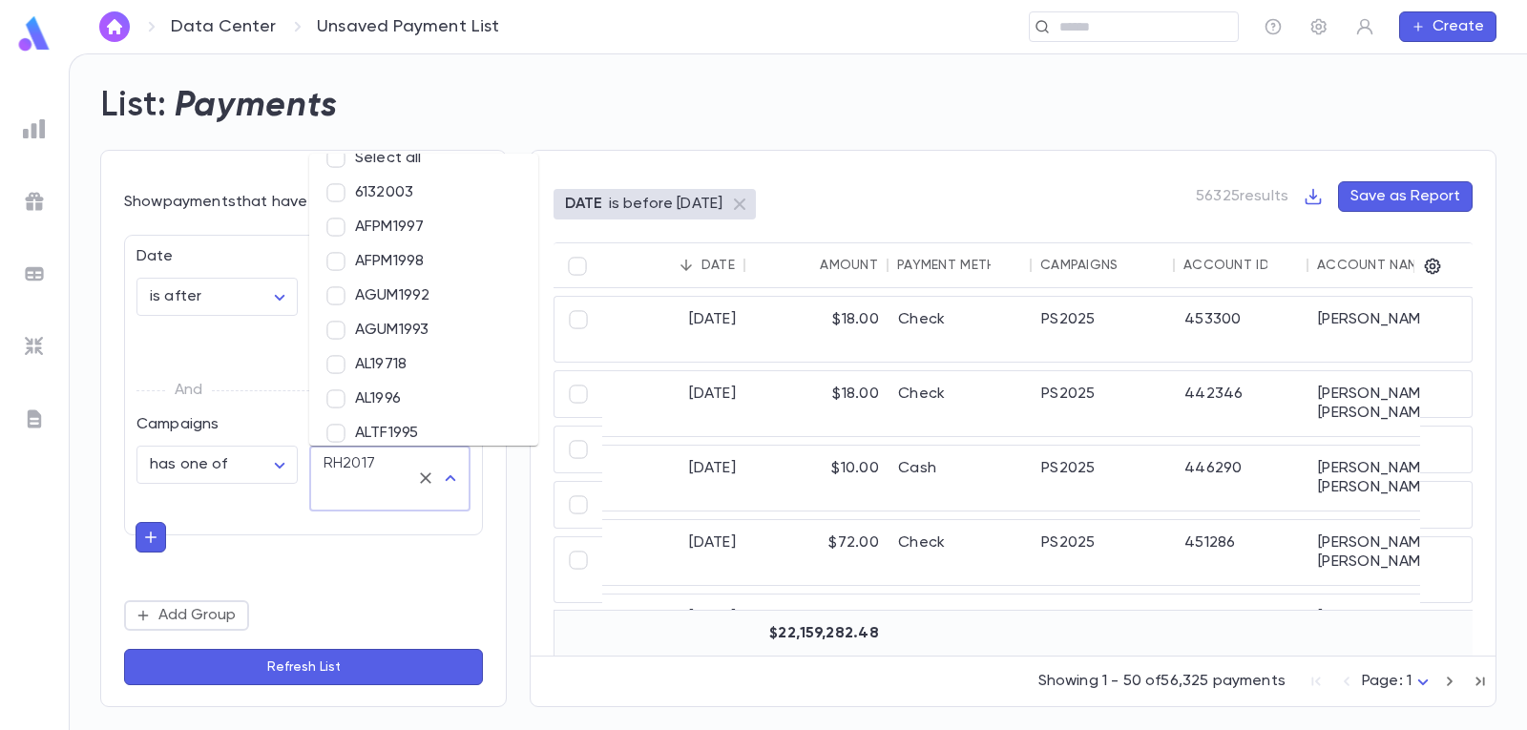
scroll to position [0, 0]
type input "**"
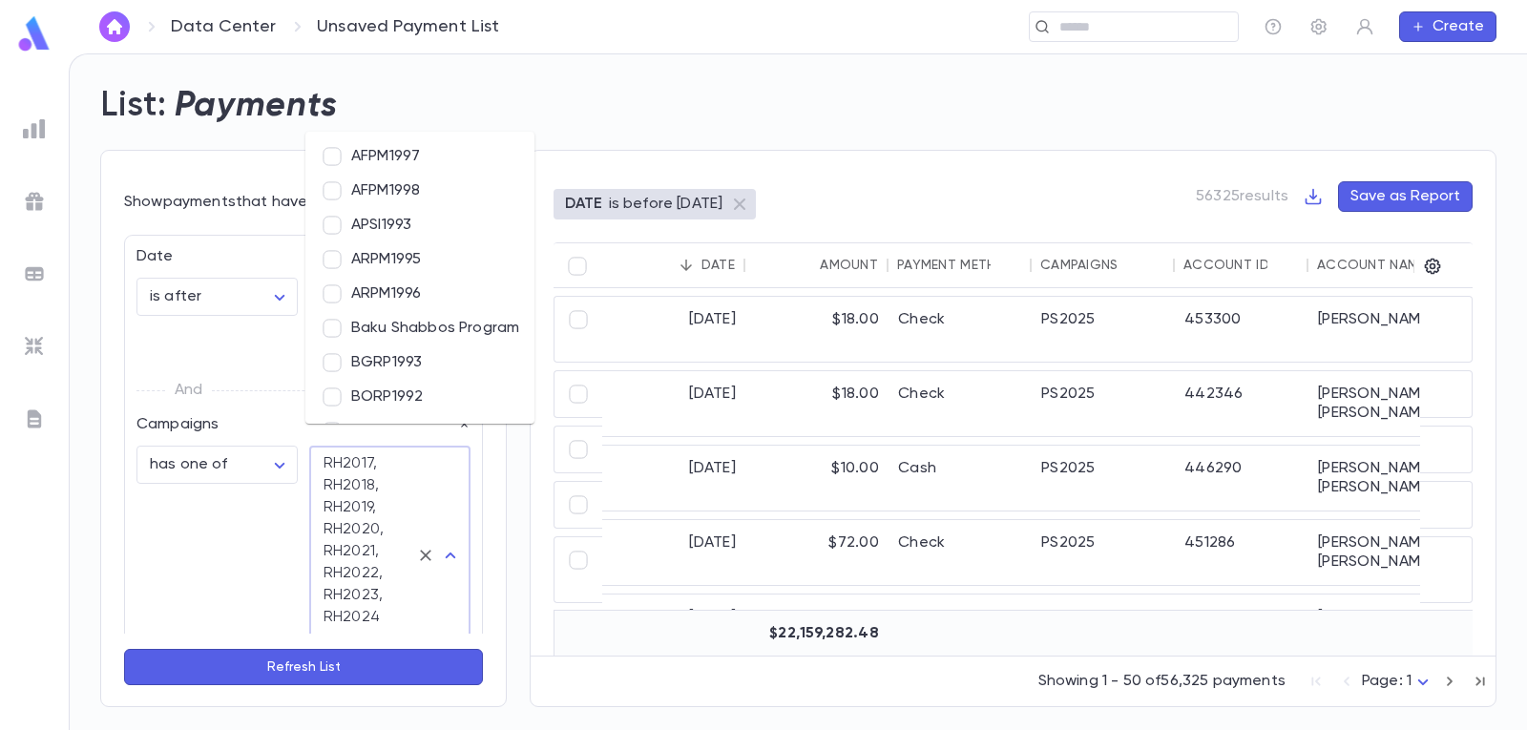
scroll to position [22, 0]
type input "**"
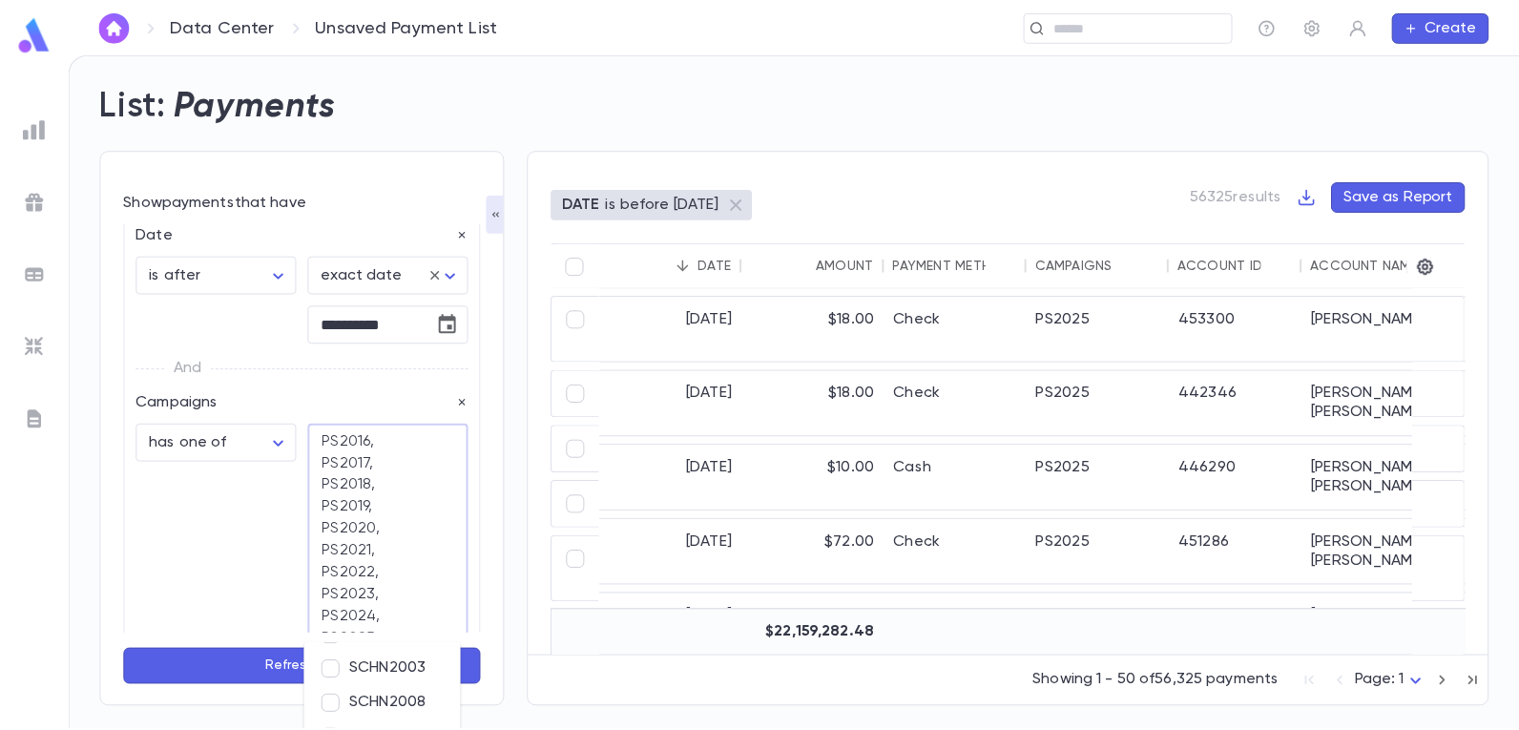
scroll to position [0, 0]
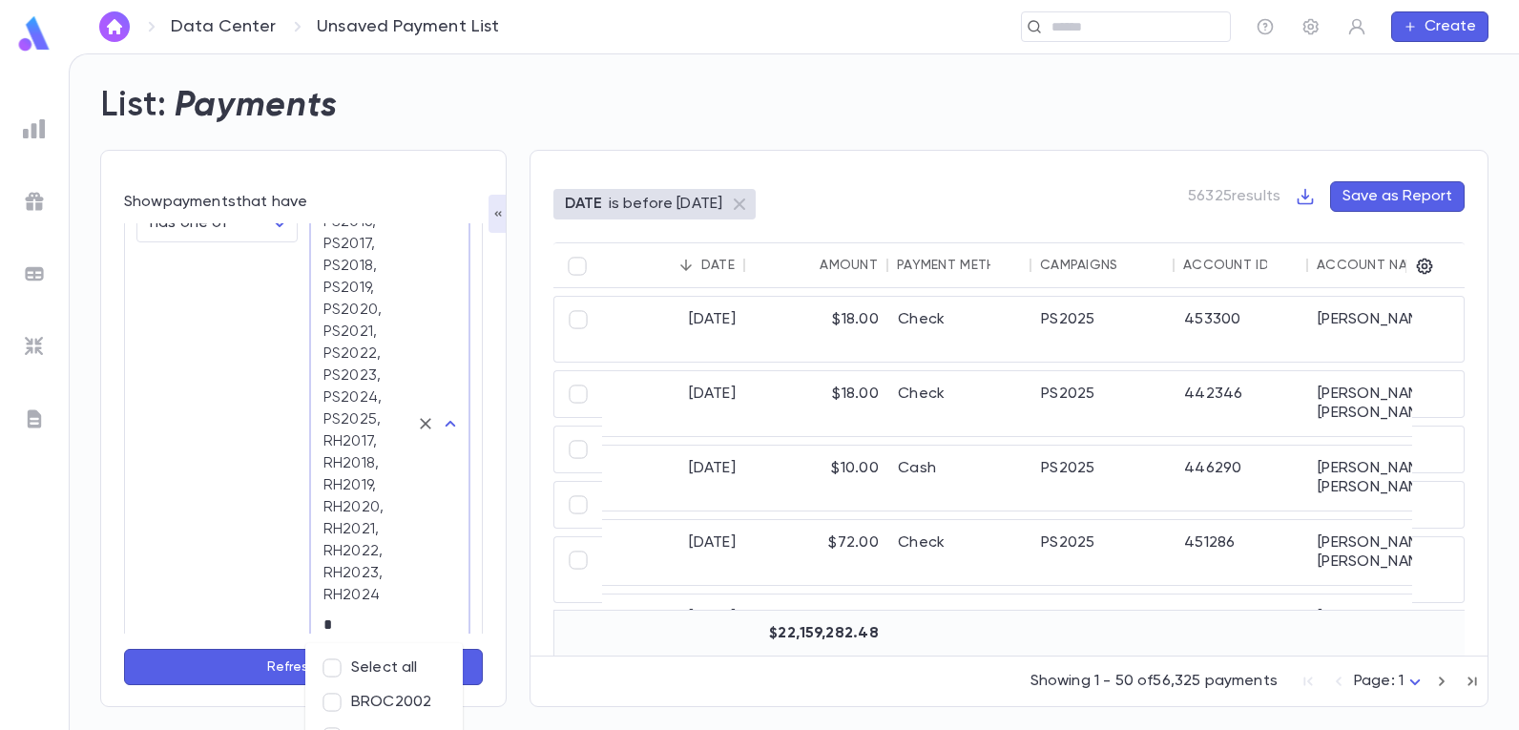
type input "**"
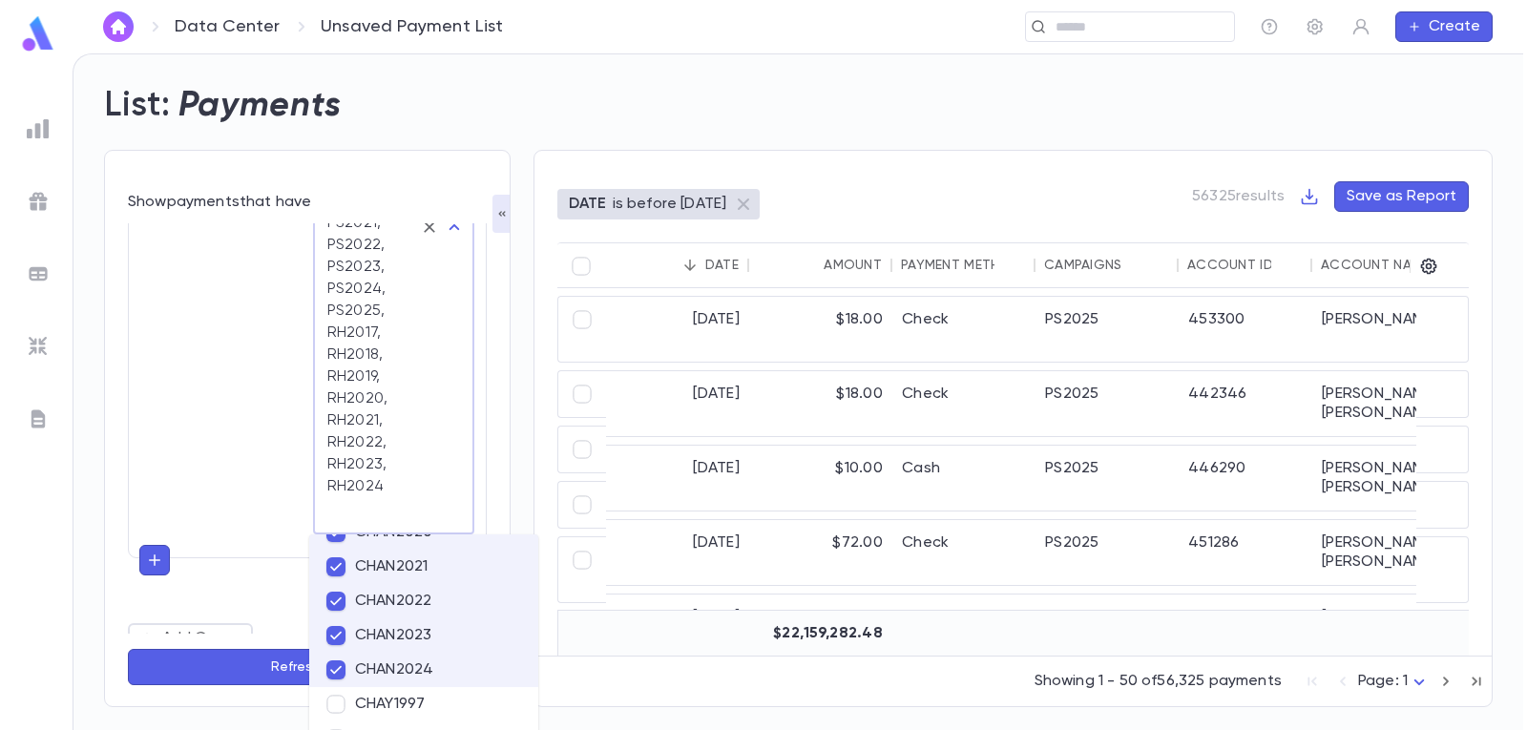
scroll to position [3326, 0]
click at [220, 665] on button "Refresh List" at bounding box center [303, 667] width 359 height 36
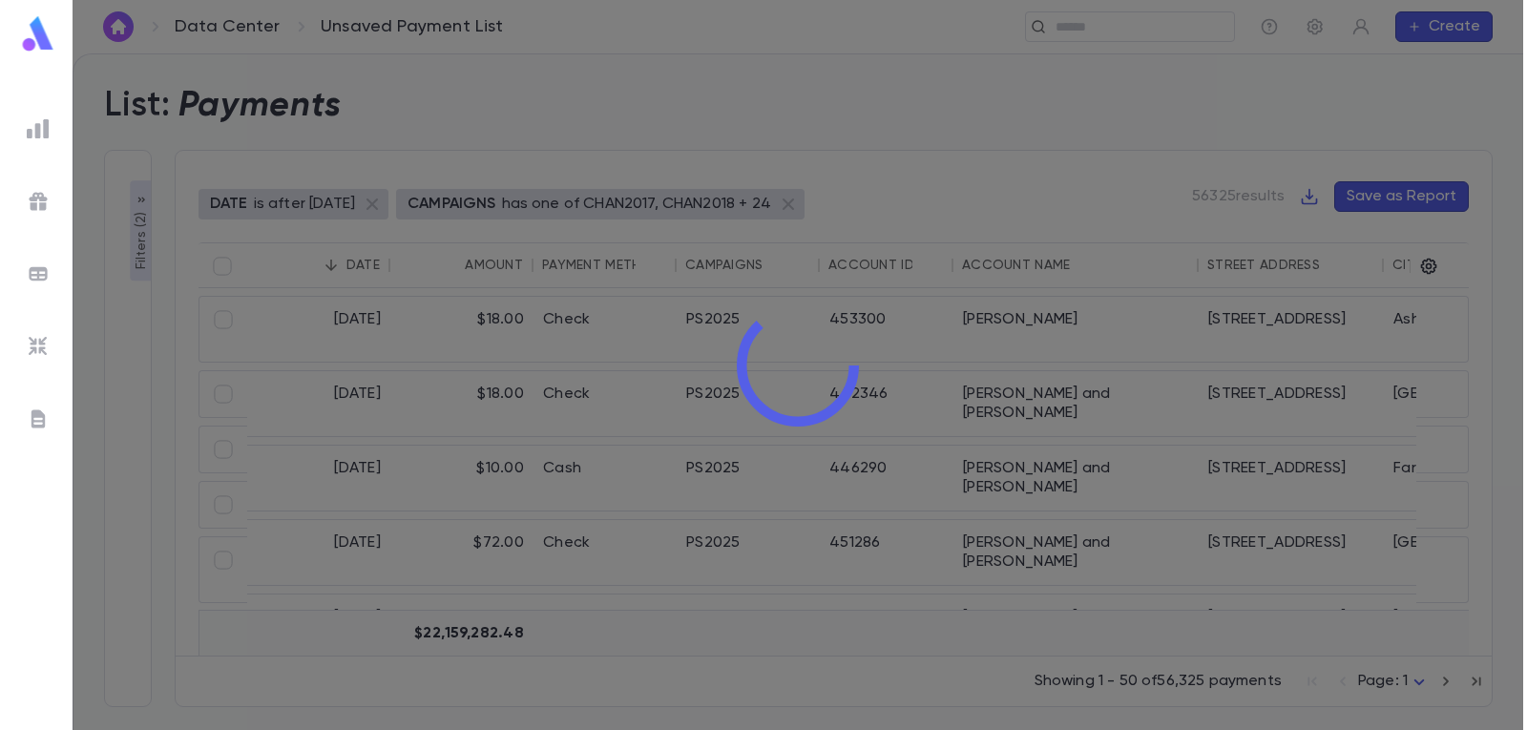
scroll to position [0, 0]
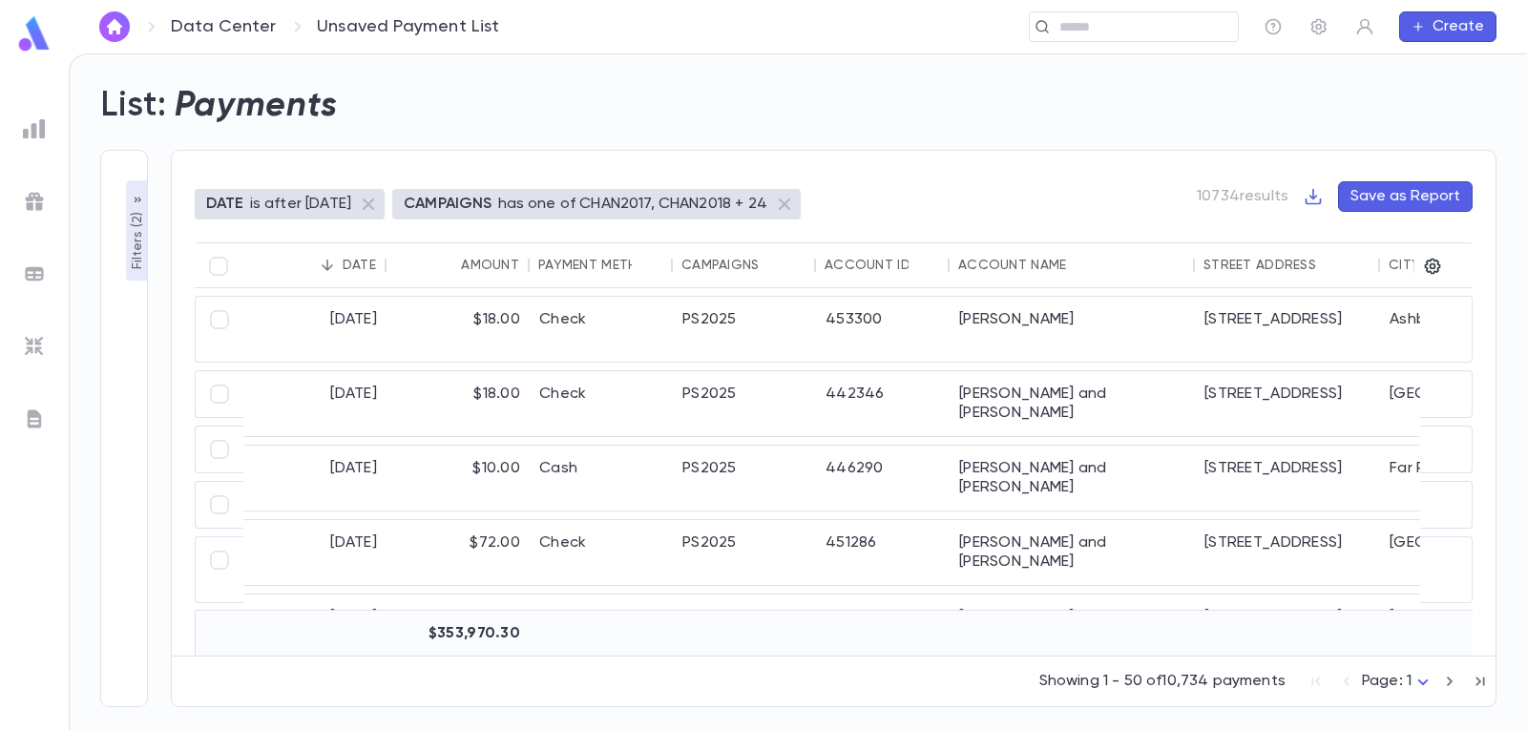
click at [135, 246] on p "Filters ( 2 )" at bounding box center [137, 239] width 19 height 62
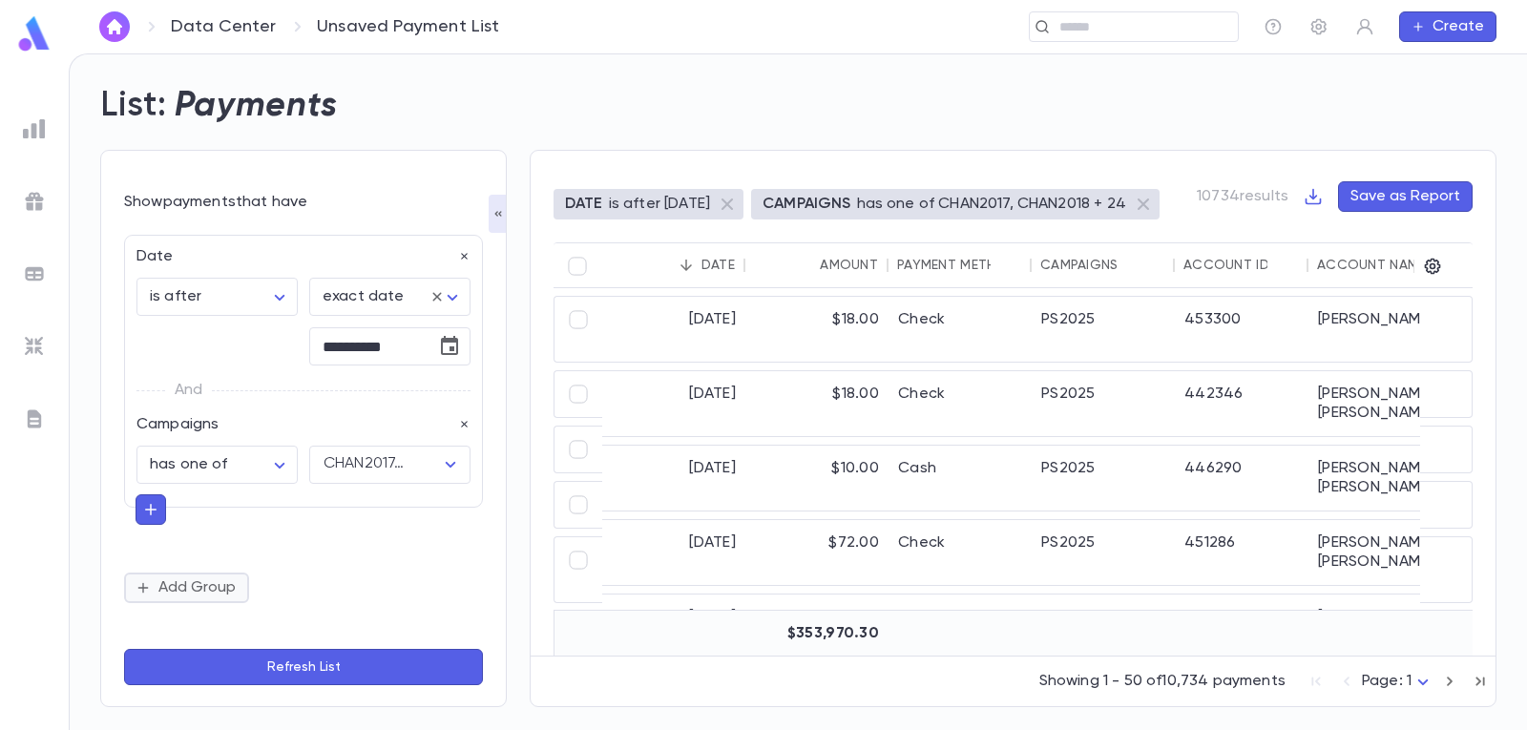
click at [179, 589] on button "Add Group" at bounding box center [186, 587] width 125 height 31
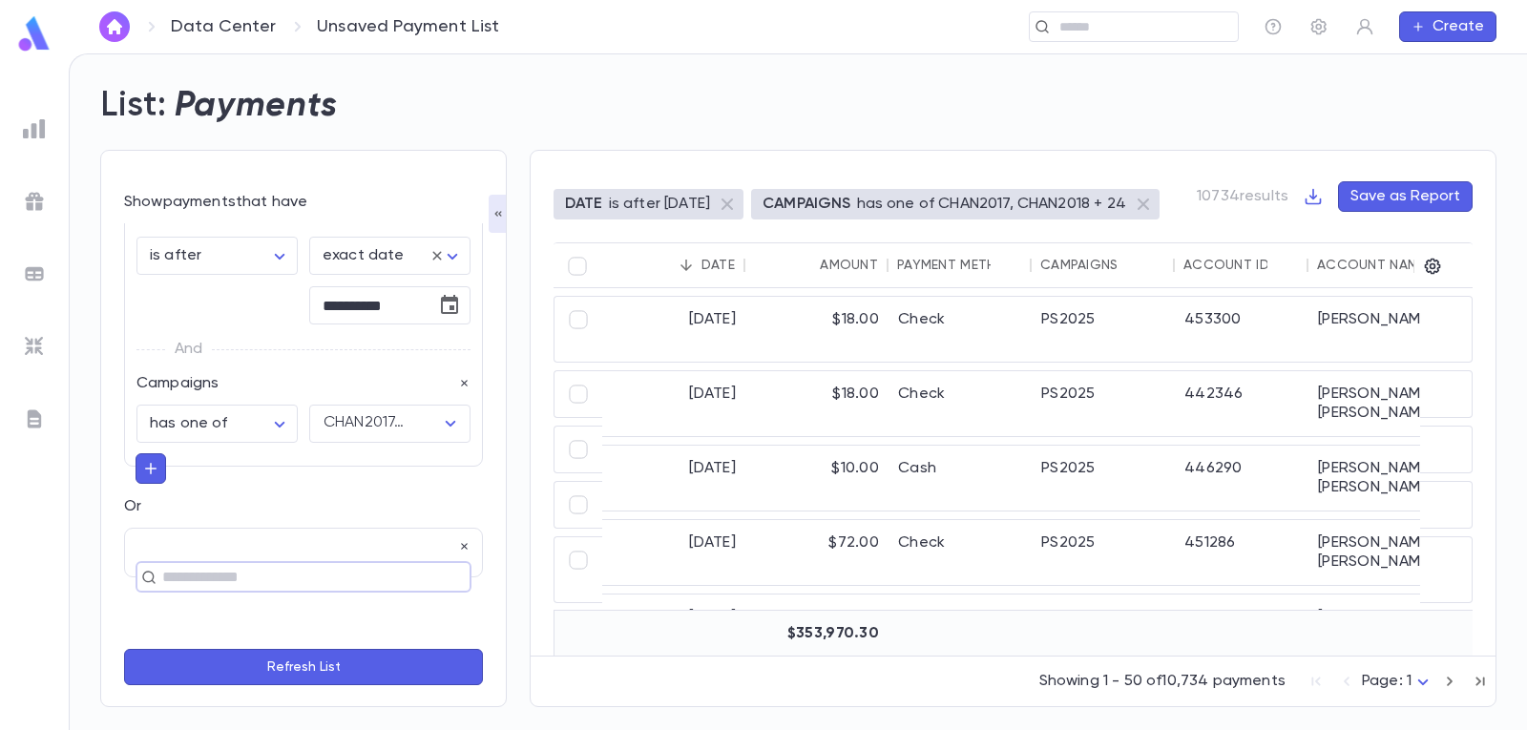
scroll to position [76, 0]
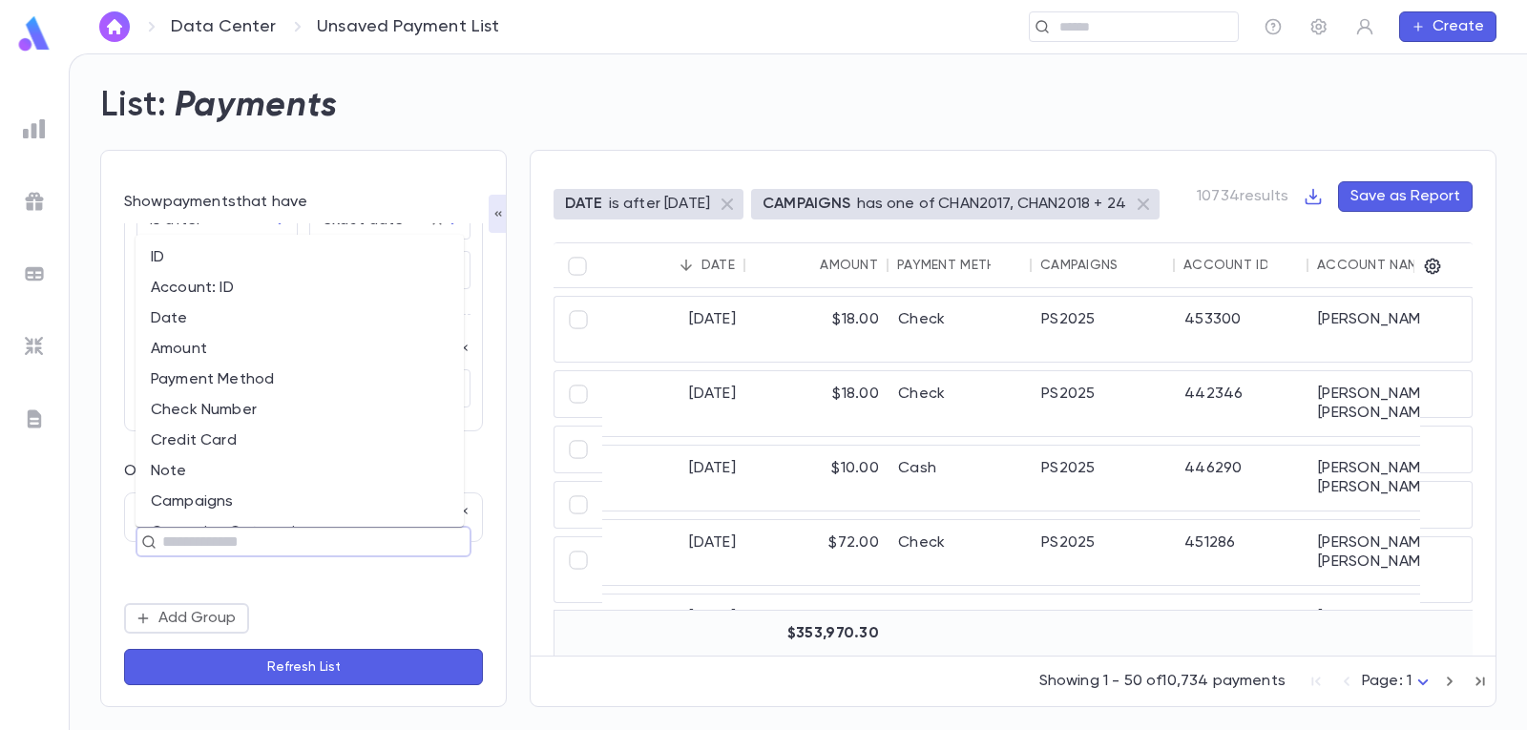
click at [263, 542] on input "text" at bounding box center [295, 542] width 278 height 27
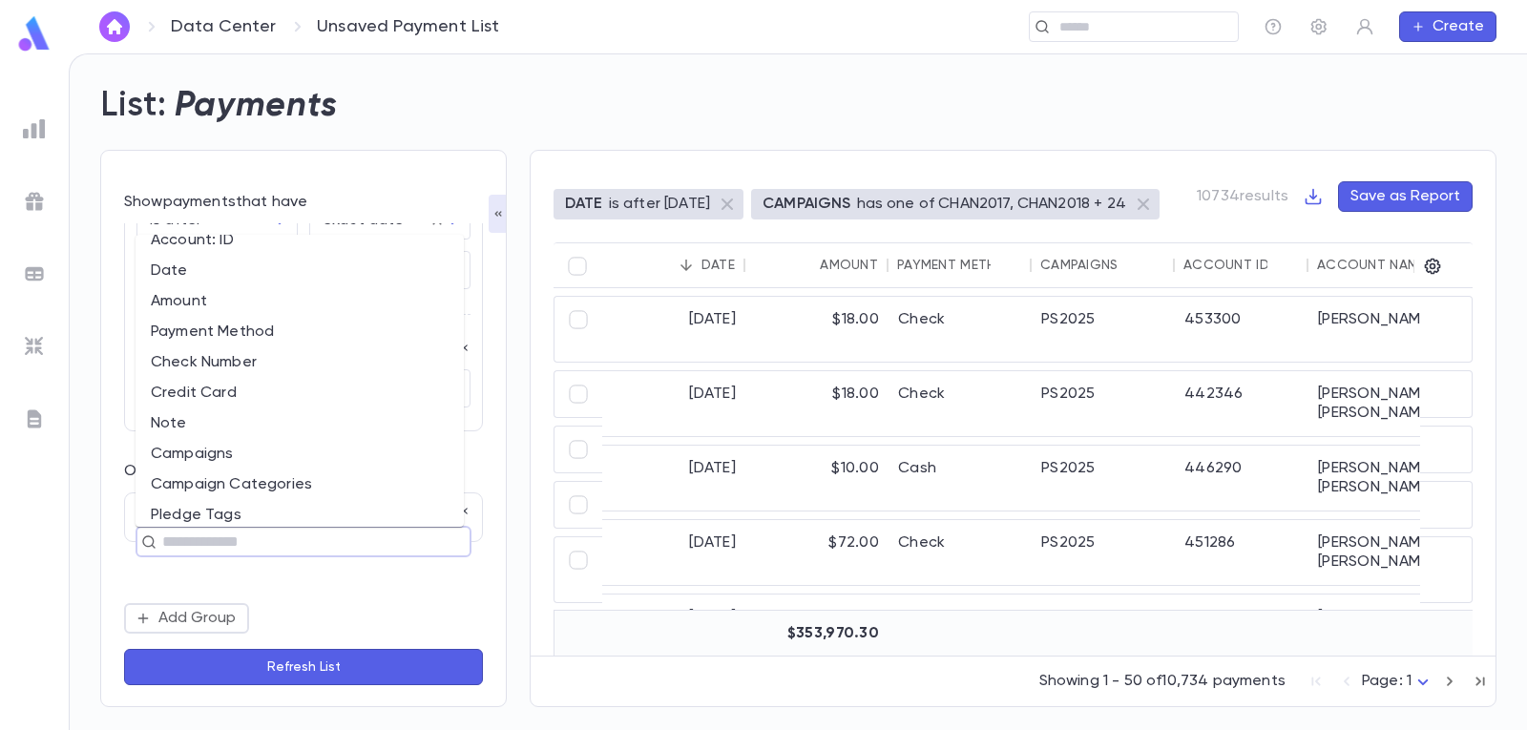
scroll to position [0, 0]
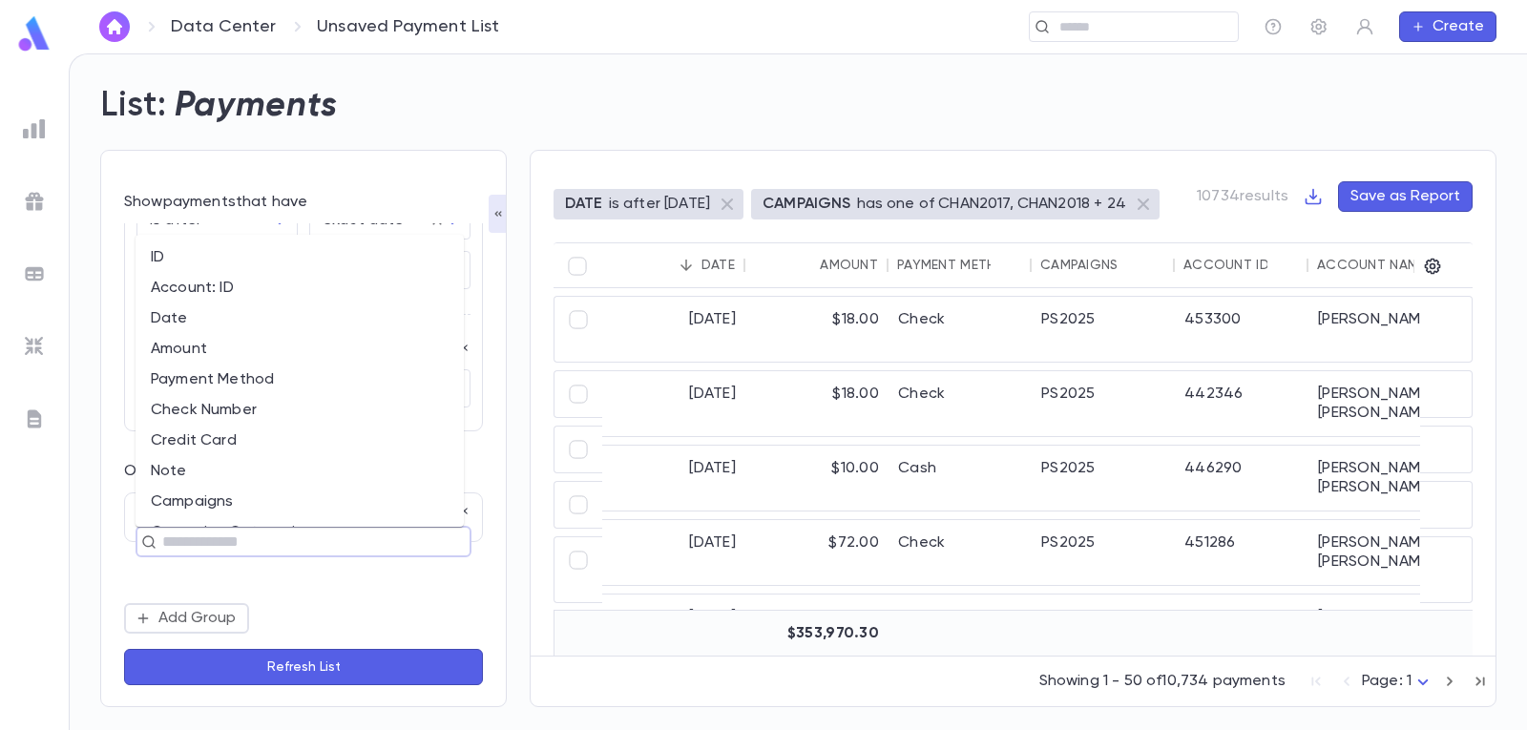
click at [374, 108] on div "List: Payments" at bounding box center [786, 94] width 1419 height 65
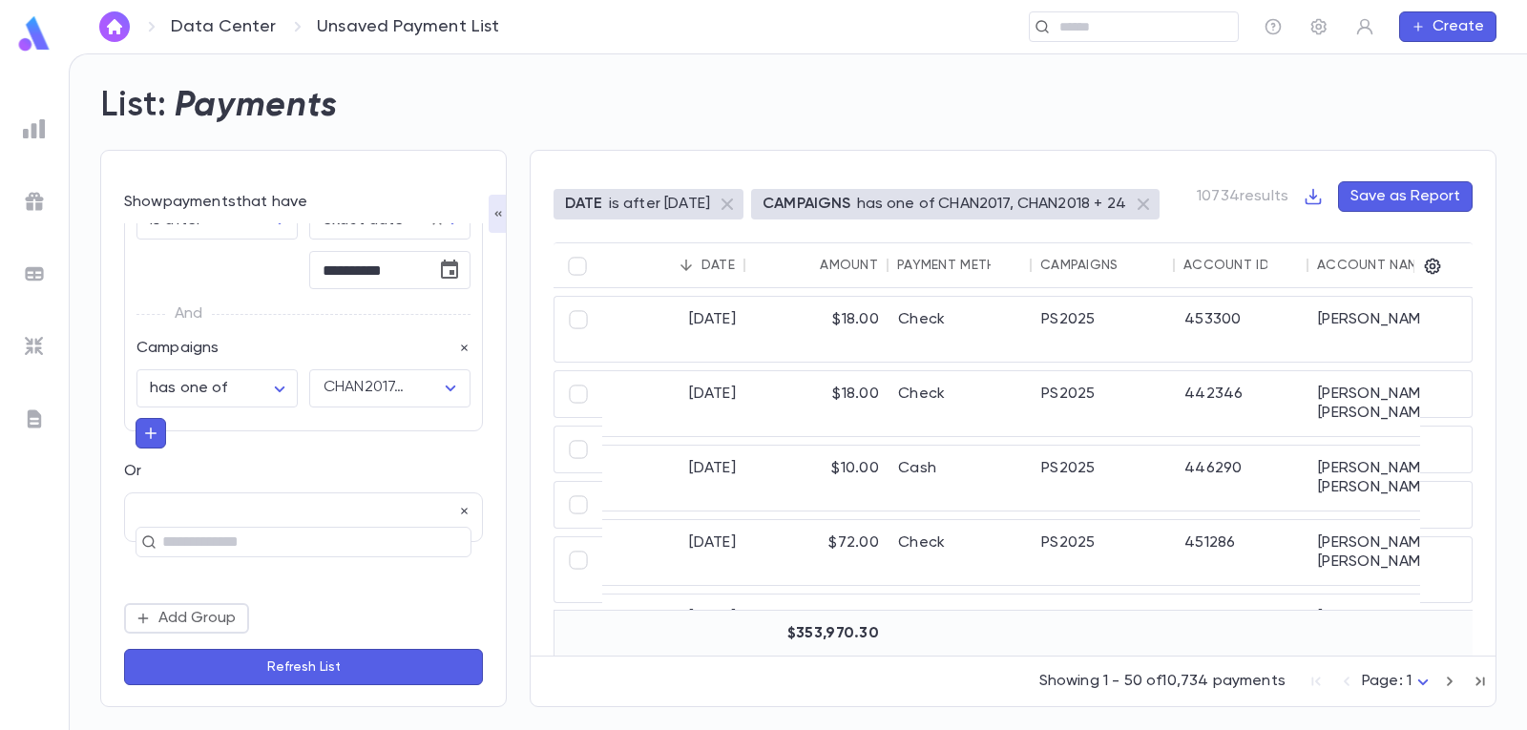
click at [270, 667] on button "Refresh List" at bounding box center [303, 667] width 359 height 36
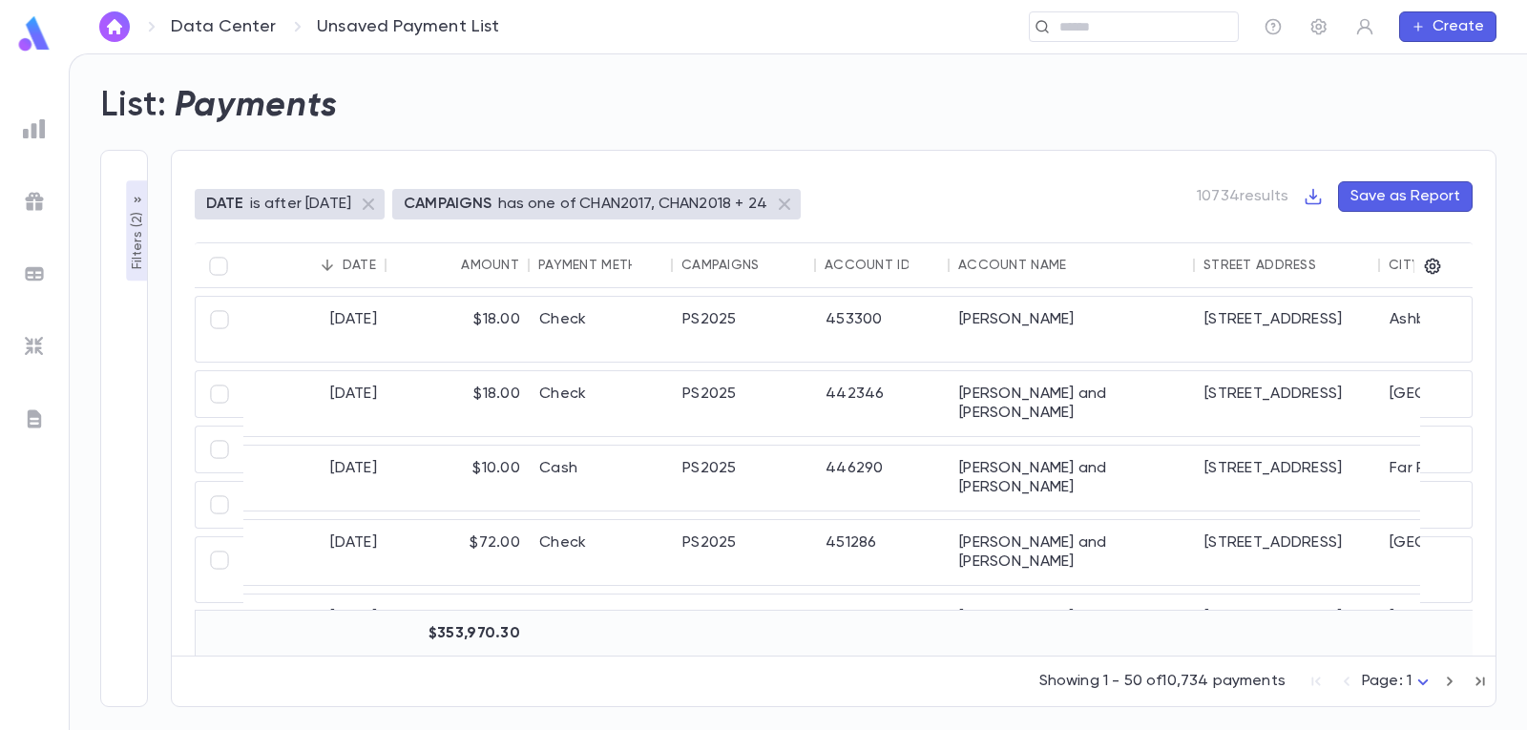
click at [137, 242] on p "Filters ( 2 )" at bounding box center [137, 239] width 19 height 62
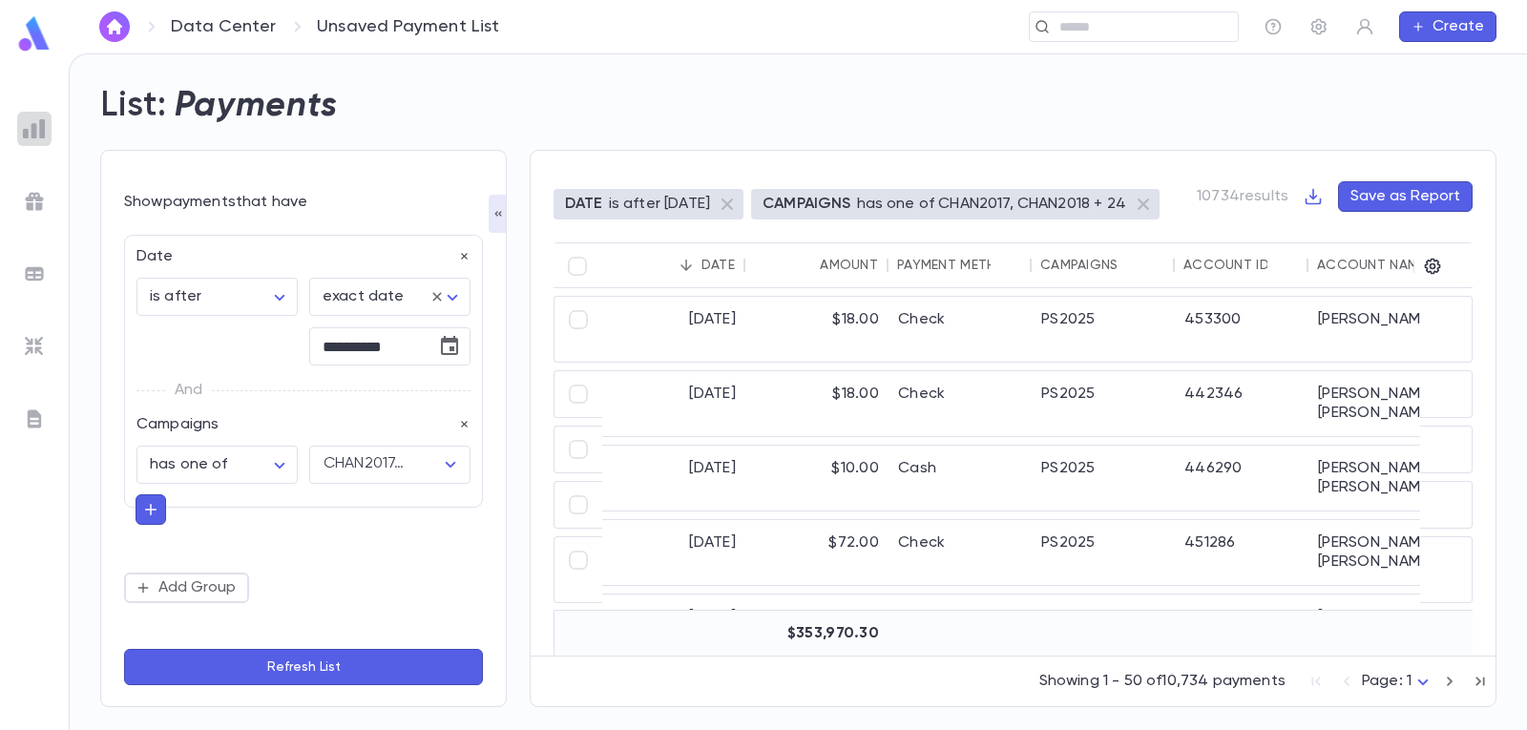
click at [26, 126] on img at bounding box center [34, 128] width 23 height 23
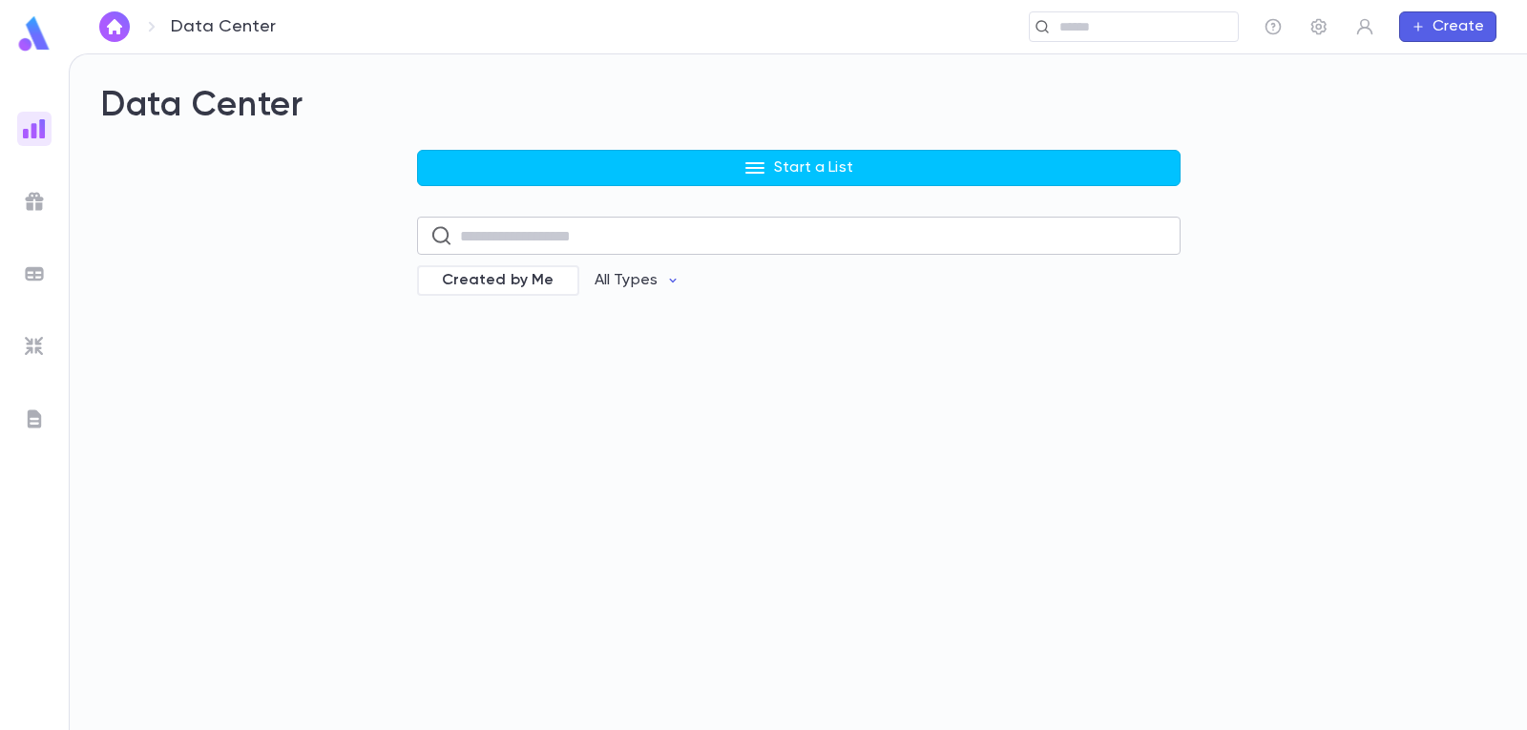
click at [621, 235] on input "text" at bounding box center [813, 236] width 707 height 37
type input "*******"
click at [654, 285] on button "All Types" at bounding box center [637, 280] width 116 height 36
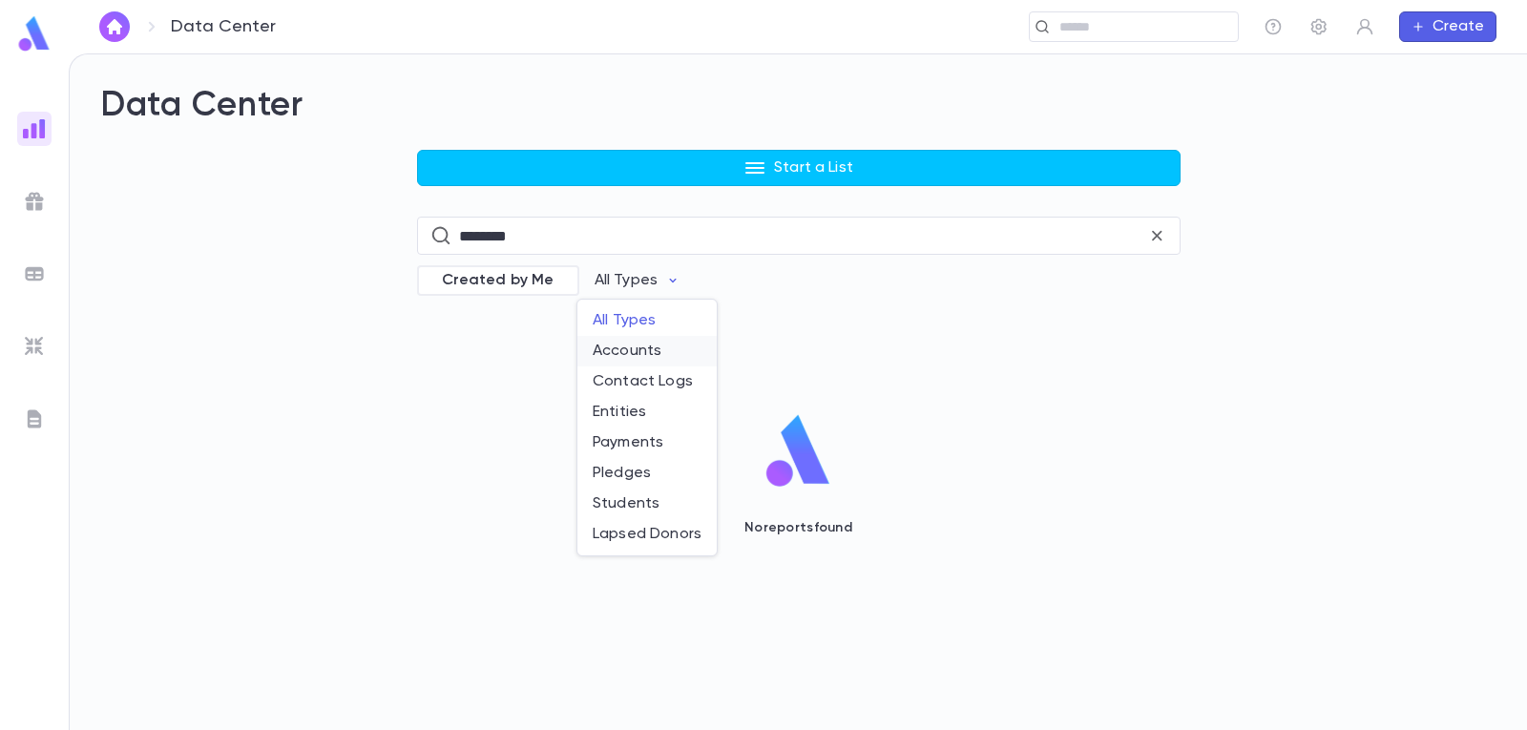
click at [666, 352] on li "Accounts" at bounding box center [646, 351] width 139 height 31
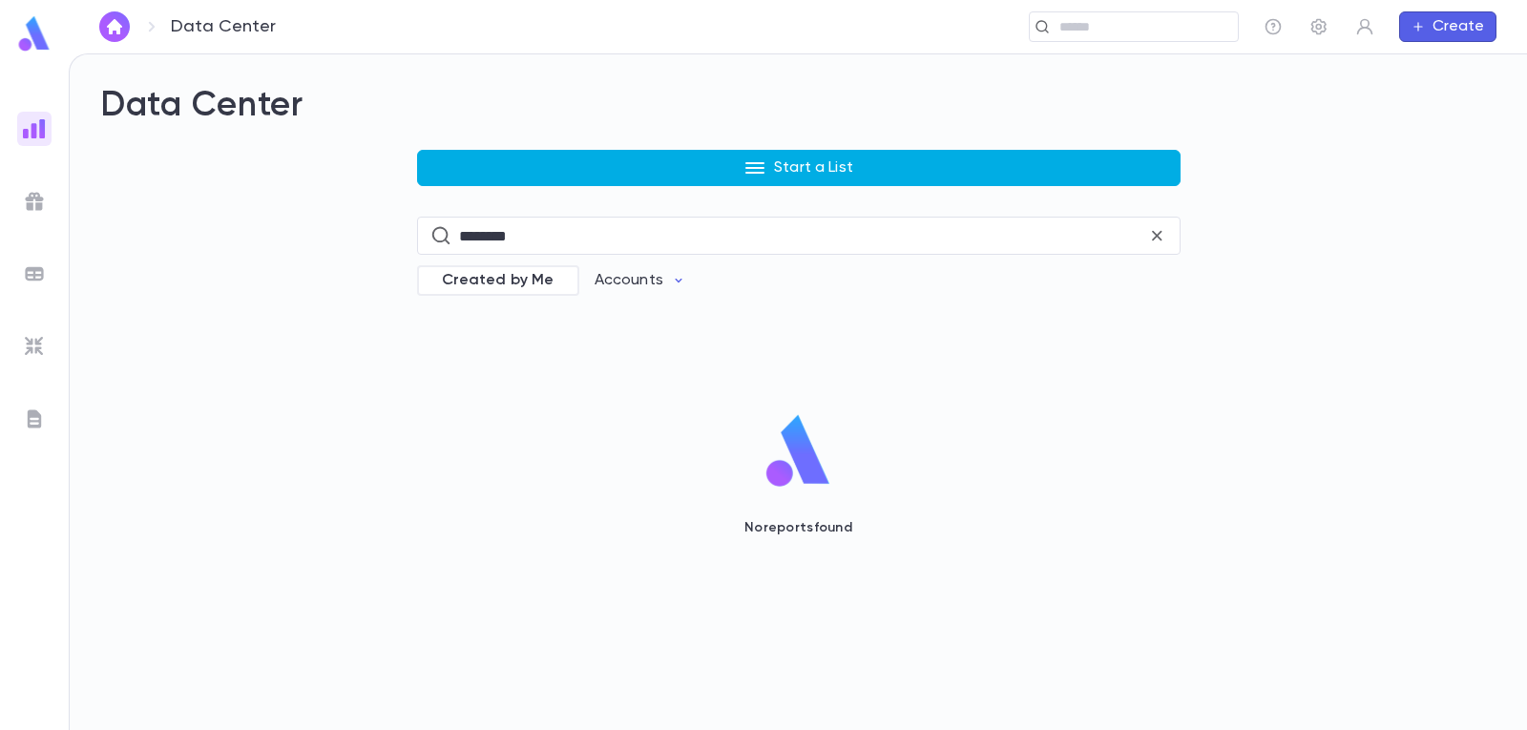
click at [768, 169] on button "Start a List" at bounding box center [798, 168] width 763 height 36
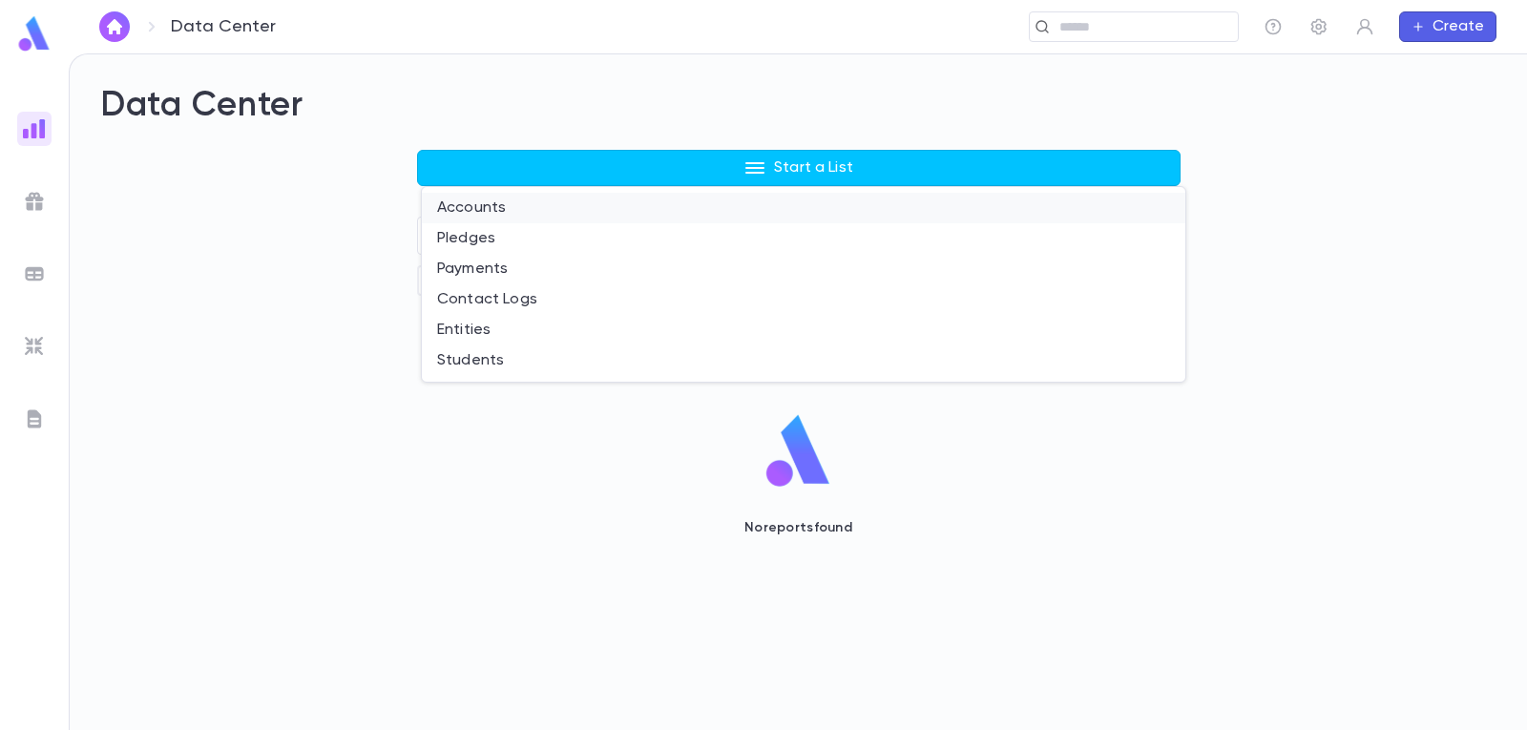
click at [485, 199] on li "Accounts" at bounding box center [803, 208] width 763 height 31
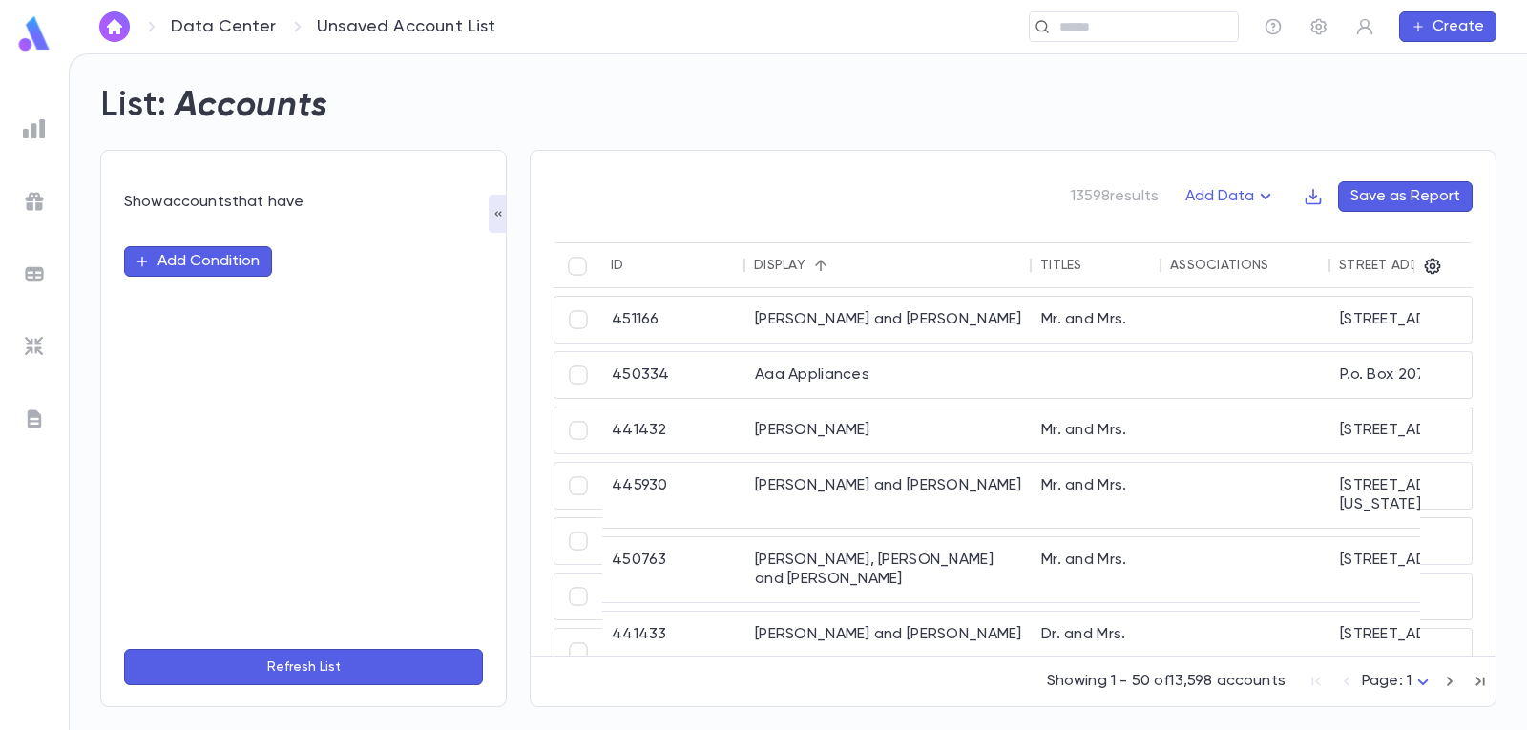
click at [197, 264] on button "Add Condition" at bounding box center [198, 261] width 148 height 31
click at [225, 261] on input "text" at bounding box center [295, 261] width 301 height 27
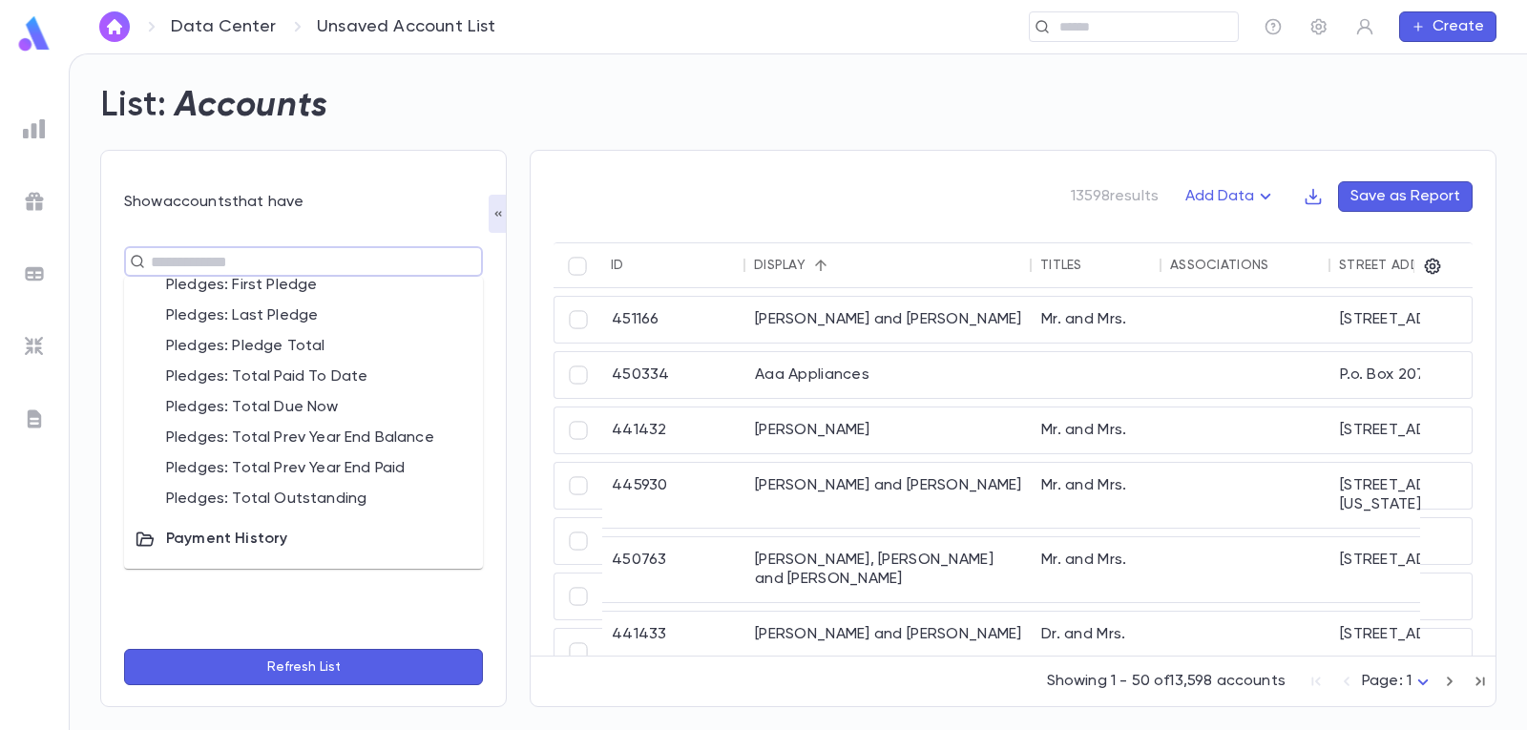
scroll to position [1196, 0]
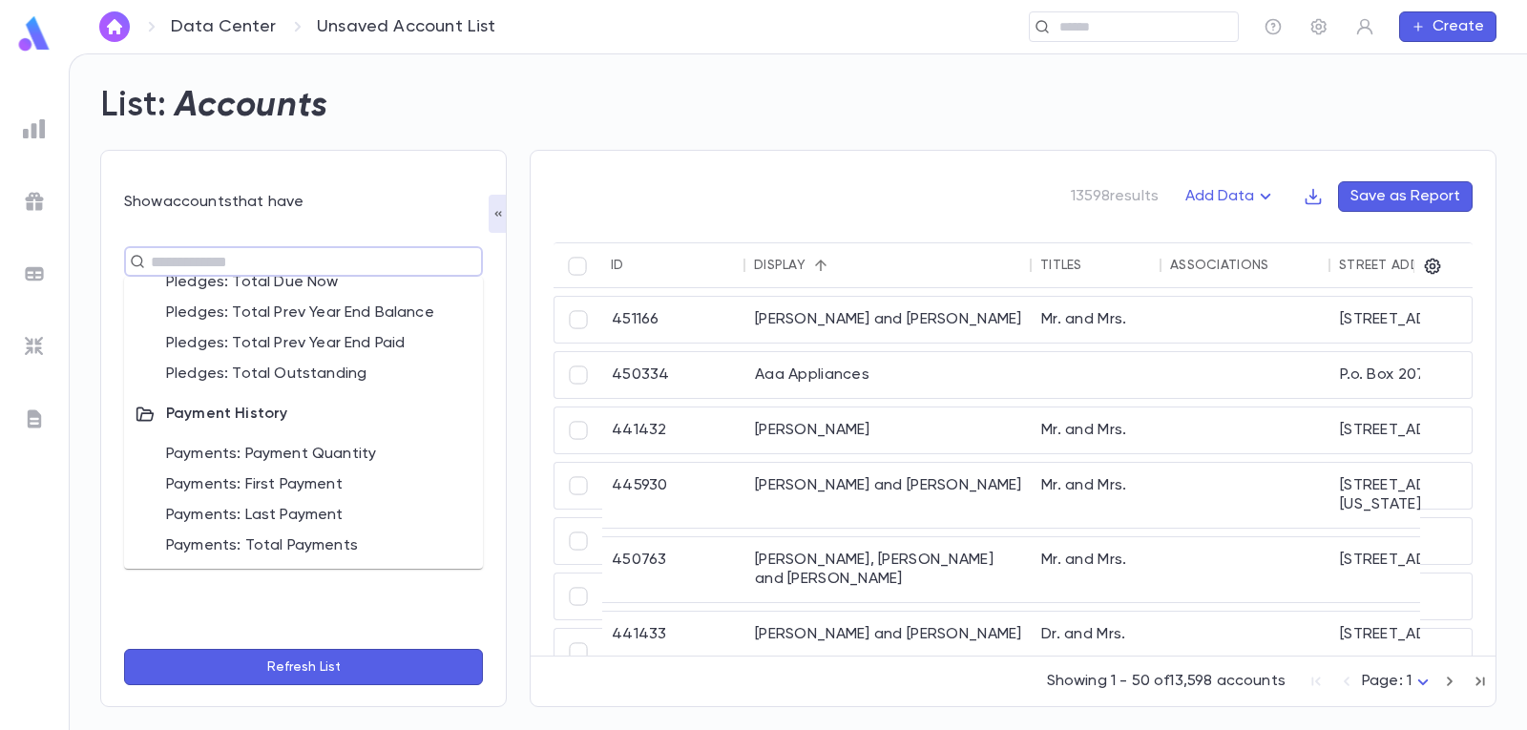
click at [321, 536] on li "Payments: Total Payments" at bounding box center [303, 545] width 359 height 31
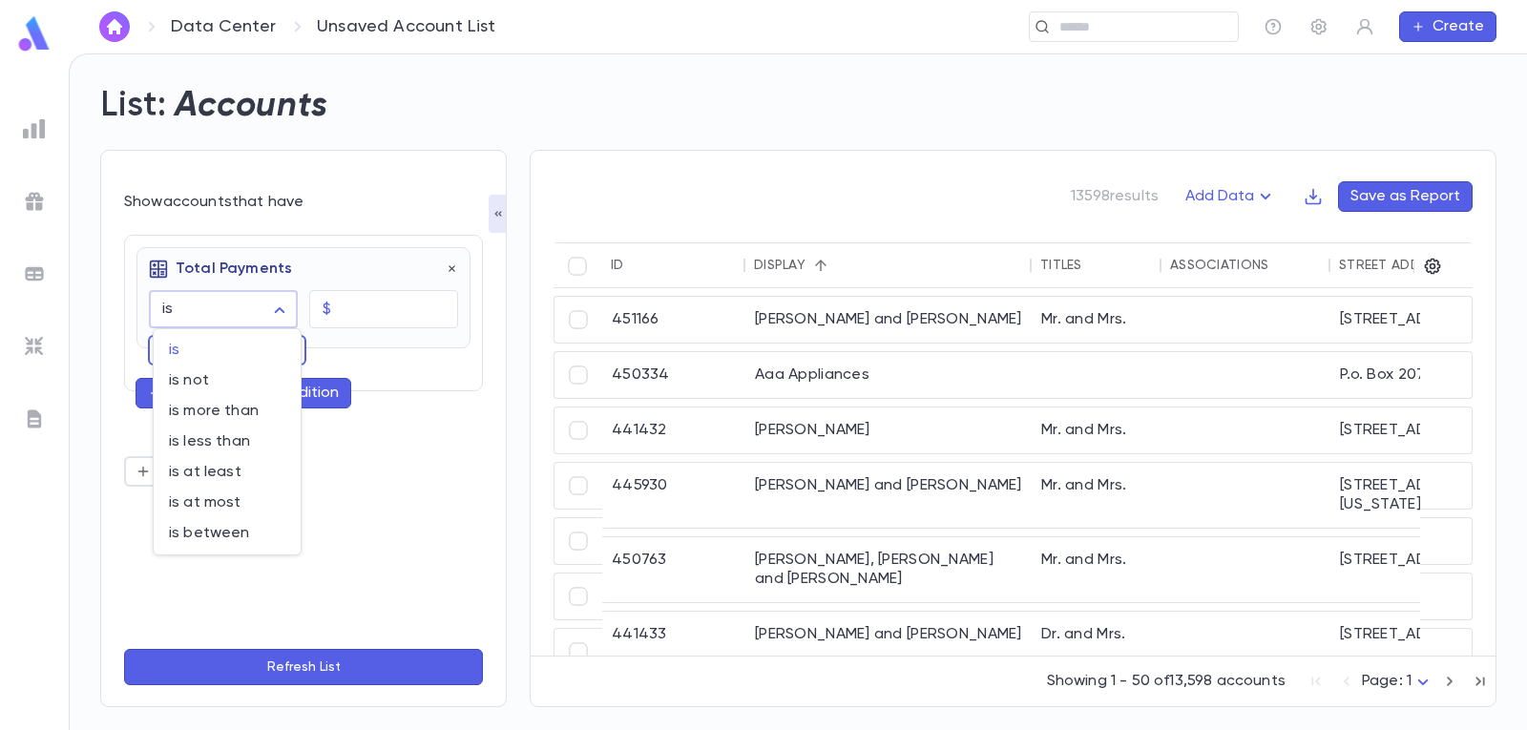
click at [285, 307] on body "Data Center Unsaved Account List ​ Create List: Accounts Show accounts that hav…" at bounding box center [763, 391] width 1527 height 676
click at [250, 475] on span "is at least" at bounding box center [227, 472] width 116 height 19
type input "**********"
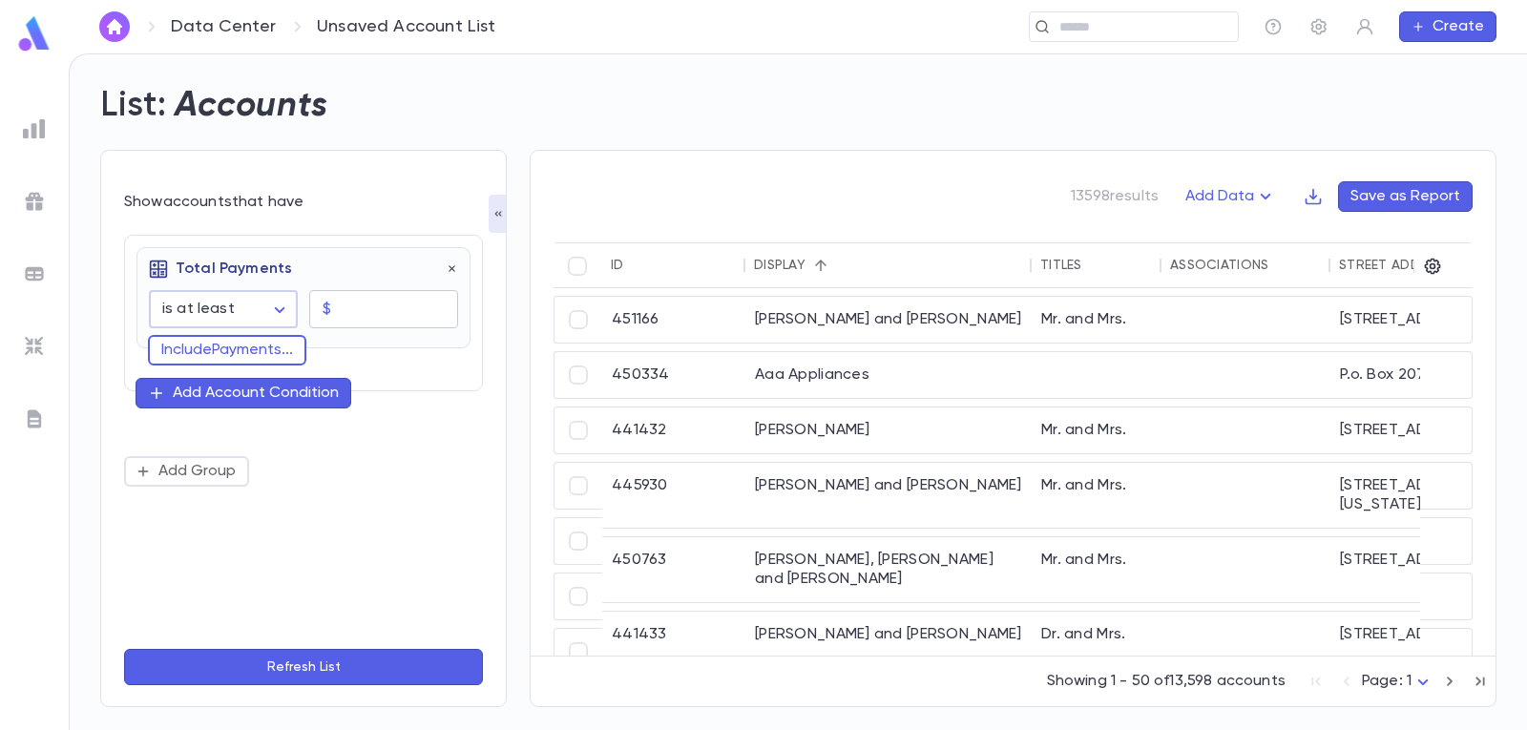
click at [373, 308] on input "text" at bounding box center [398, 309] width 119 height 37
type input "****"
click at [281, 394] on div "Add Account Condition" at bounding box center [256, 393] width 166 height 19
click at [279, 393] on input "text" at bounding box center [295, 391] width 278 height 27
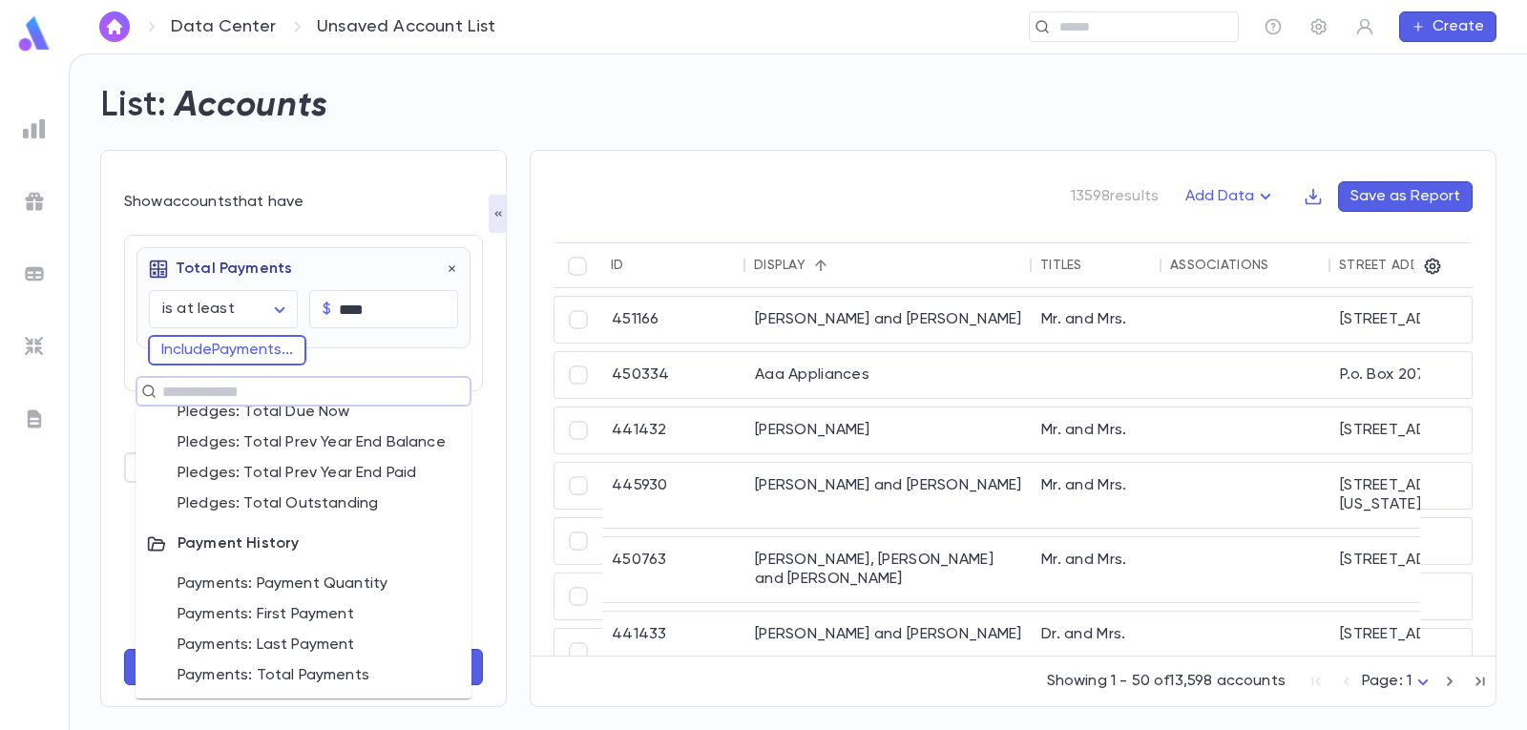
click at [547, 96] on div "List: Accounts" at bounding box center [786, 94] width 1419 height 65
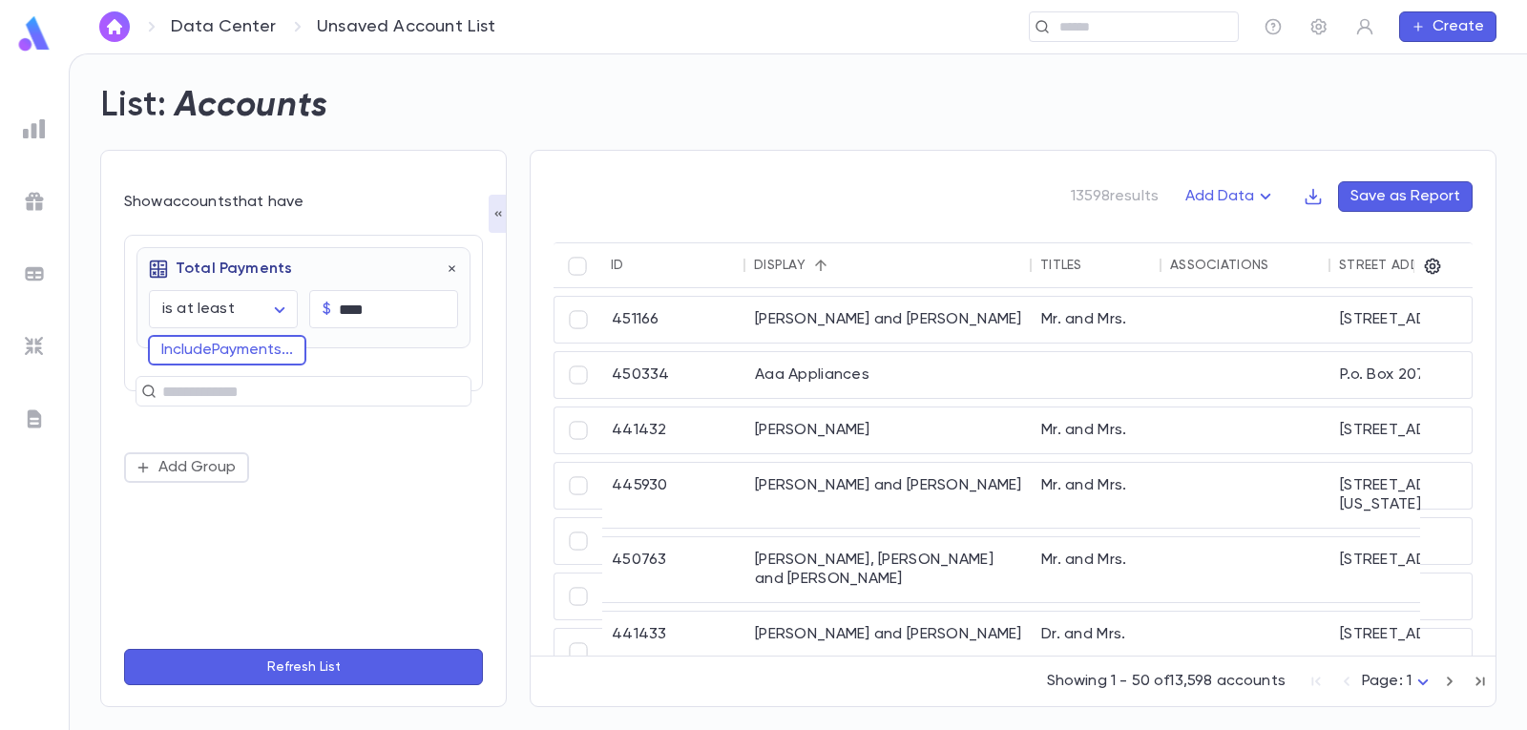
click at [33, 124] on img at bounding box center [34, 128] width 23 height 23
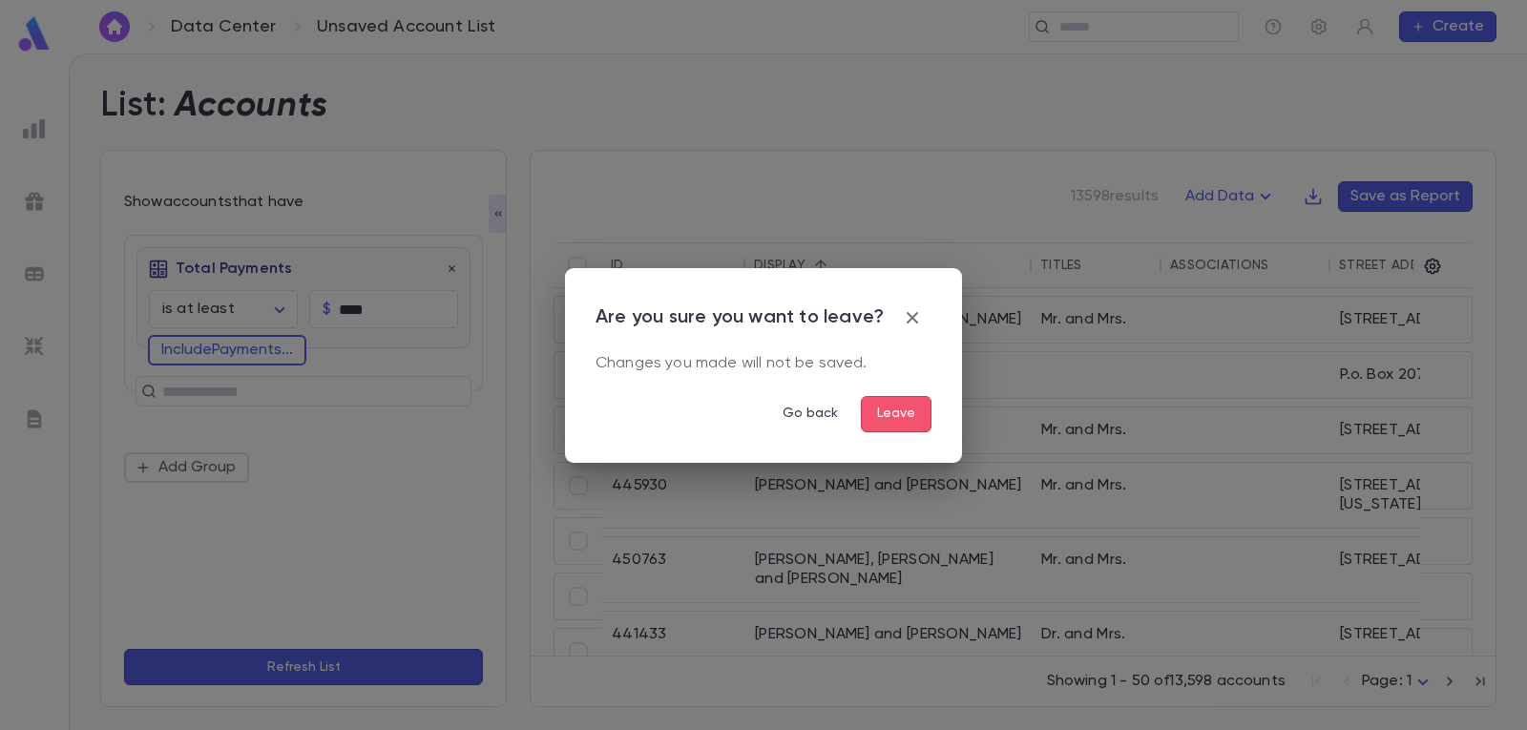
click at [889, 412] on button "Leave" at bounding box center [896, 414] width 71 height 36
